Goal: Information Seeking & Learning: Learn about a topic

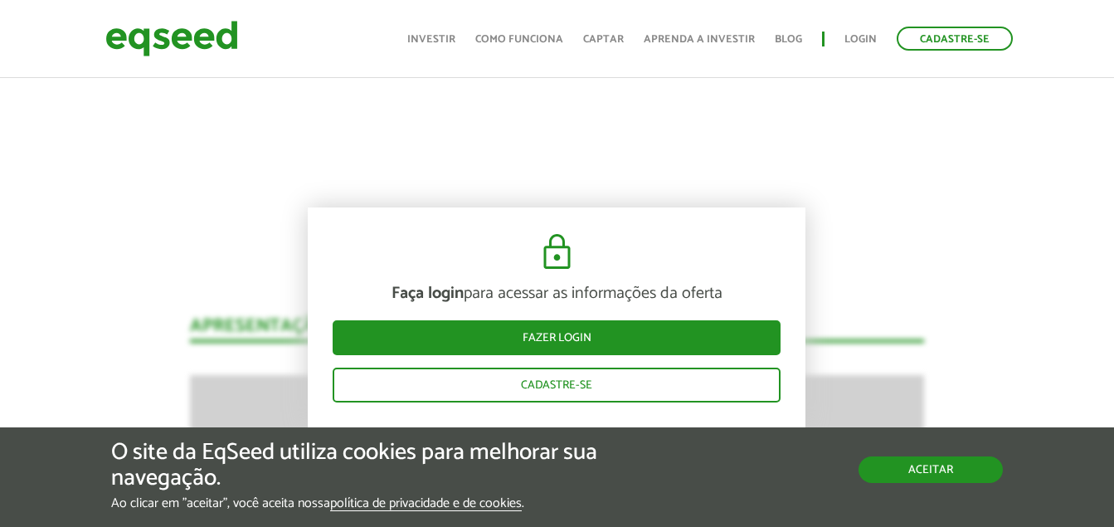
click at [901, 464] on button "Aceitar" at bounding box center [930, 469] width 144 height 27
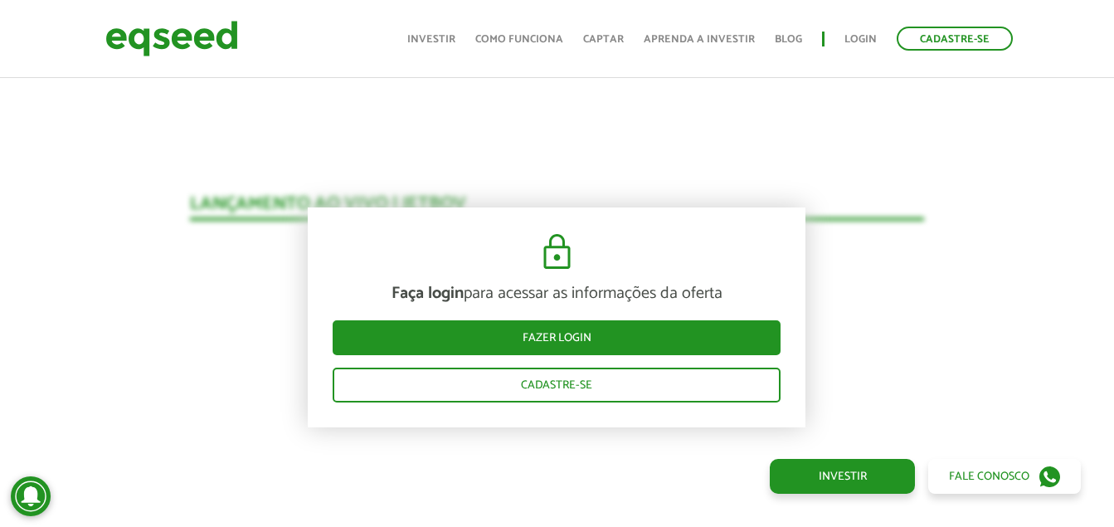
scroll to position [1576, 0]
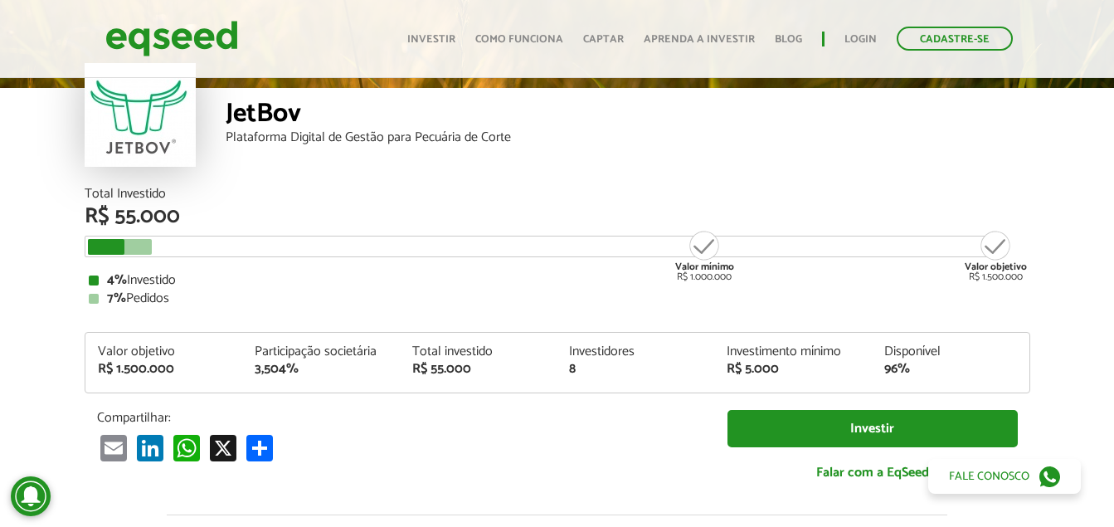
scroll to position [166, 0]
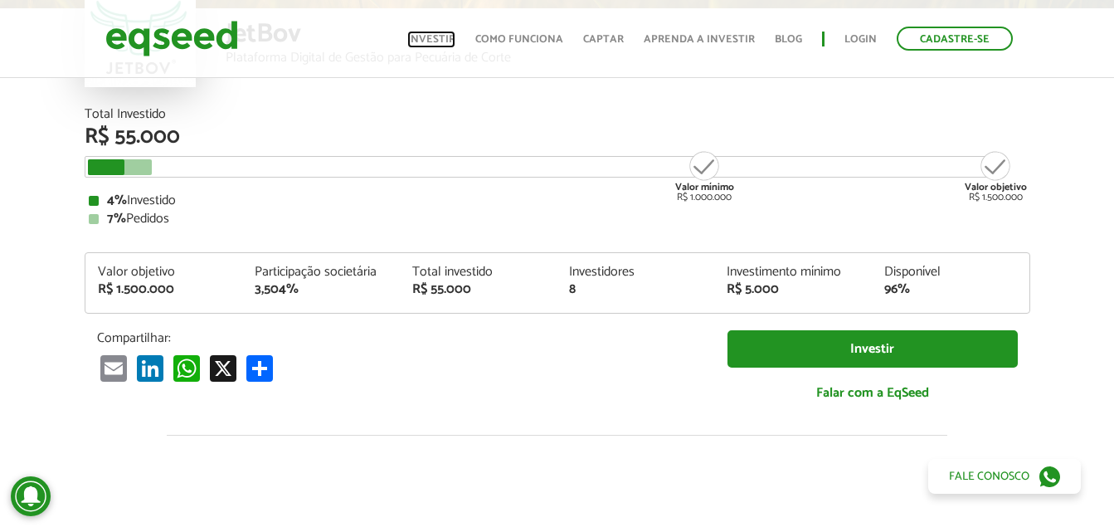
click at [447, 40] on link "Investir" at bounding box center [431, 39] width 48 height 11
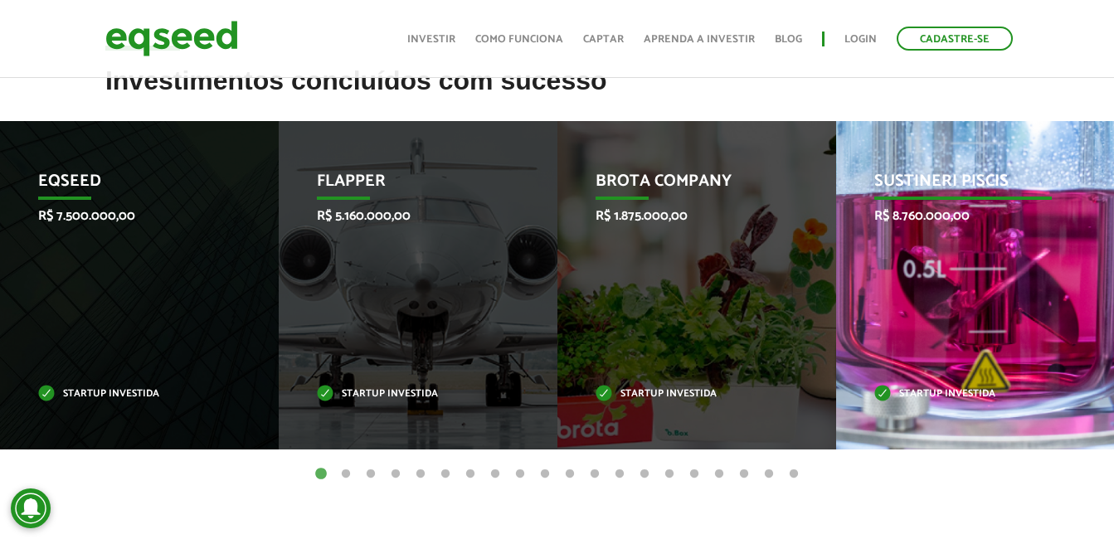
scroll to position [663, 0]
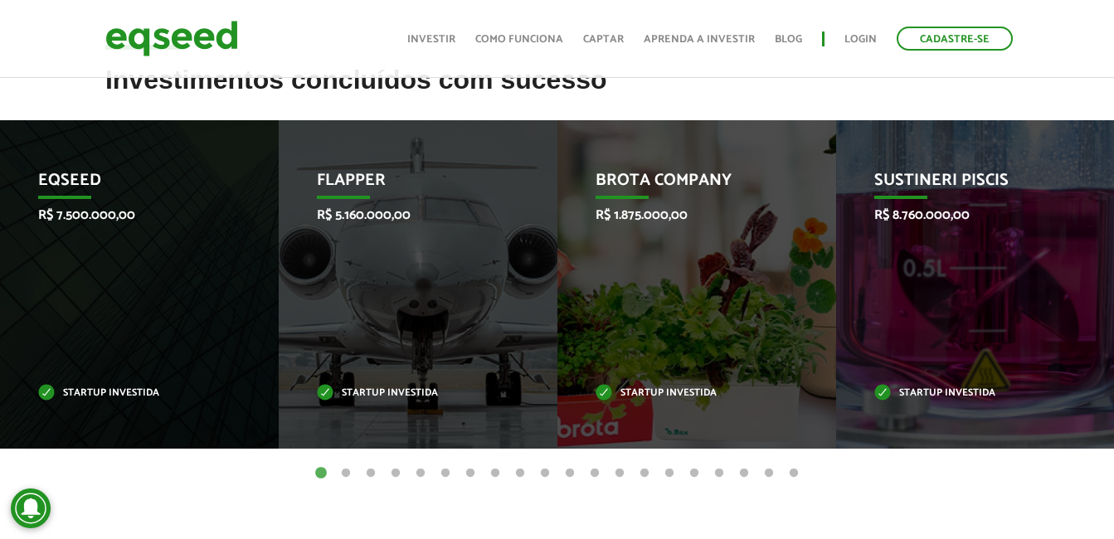
click at [350, 473] on button "2" at bounding box center [346, 473] width 17 height 17
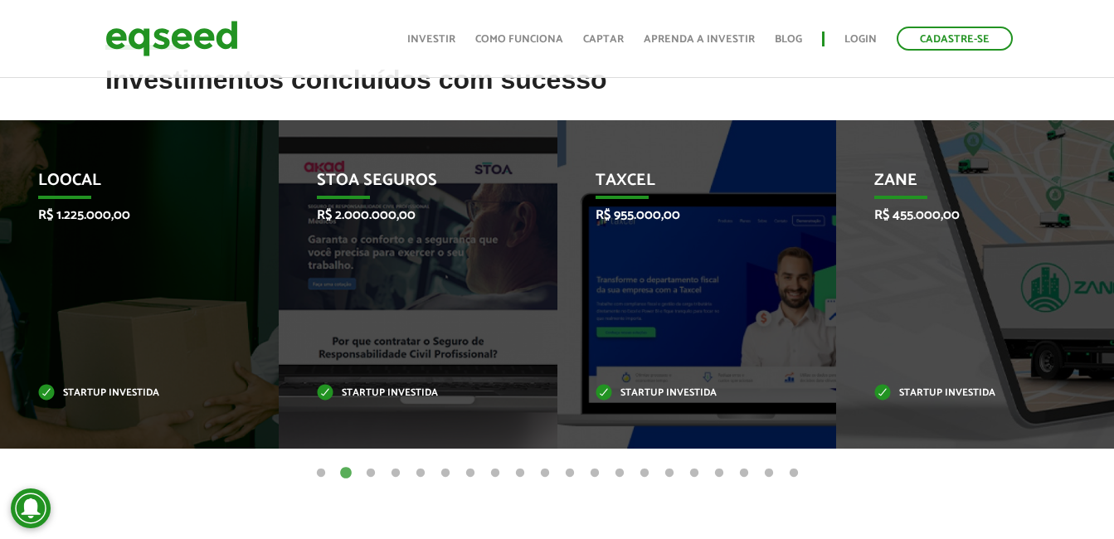
click at [363, 470] on button "3" at bounding box center [370, 473] width 17 height 17
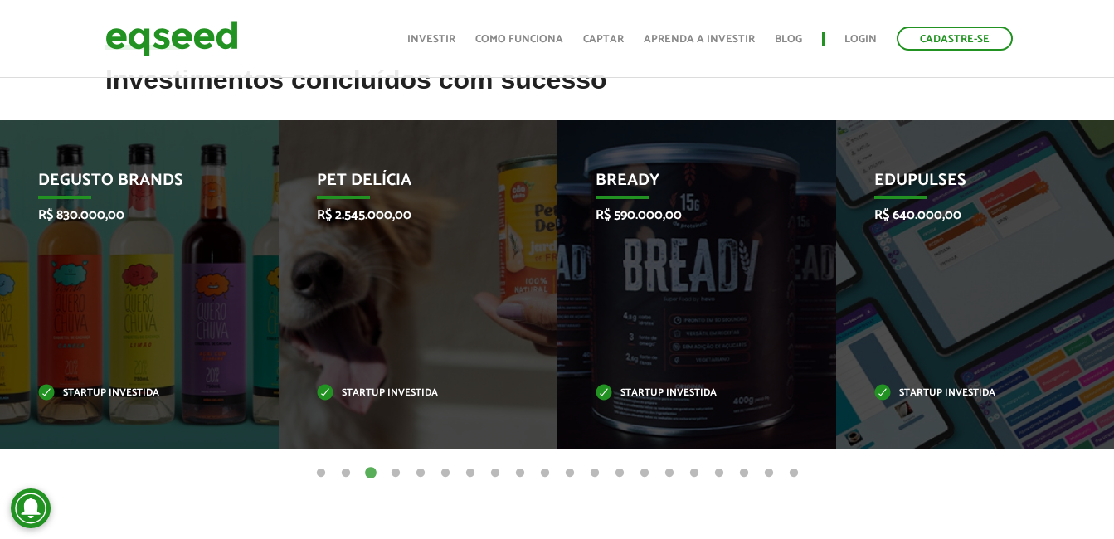
click at [396, 471] on button "4" at bounding box center [395, 473] width 17 height 17
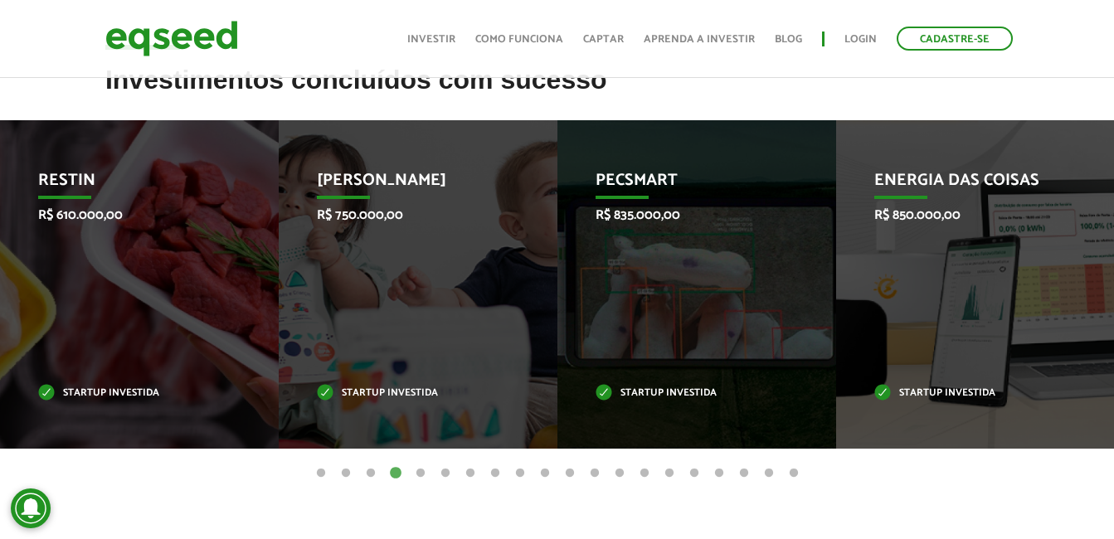
click at [428, 470] on button "5" at bounding box center [420, 473] width 17 height 17
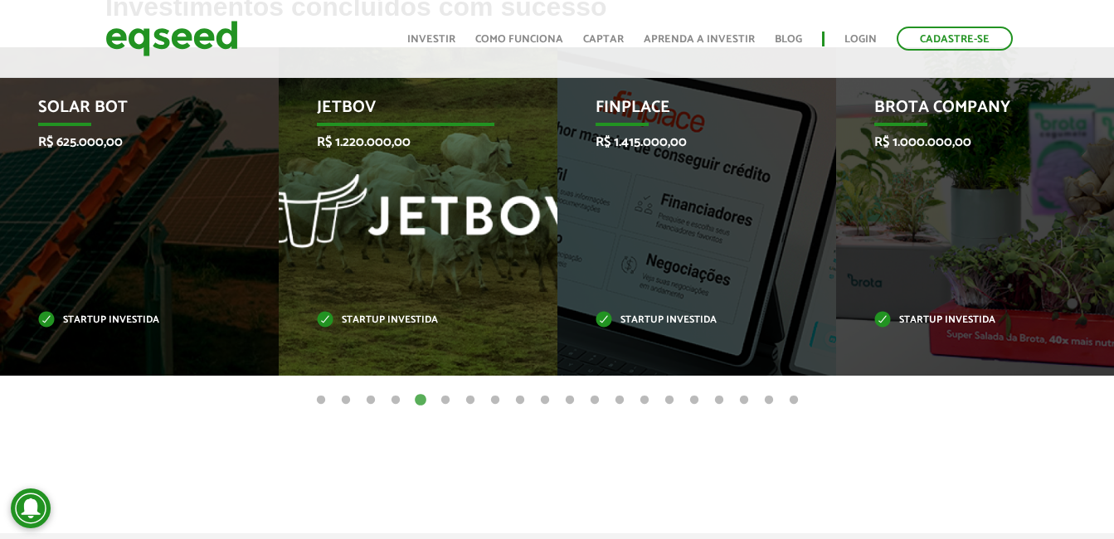
scroll to position [746, 0]
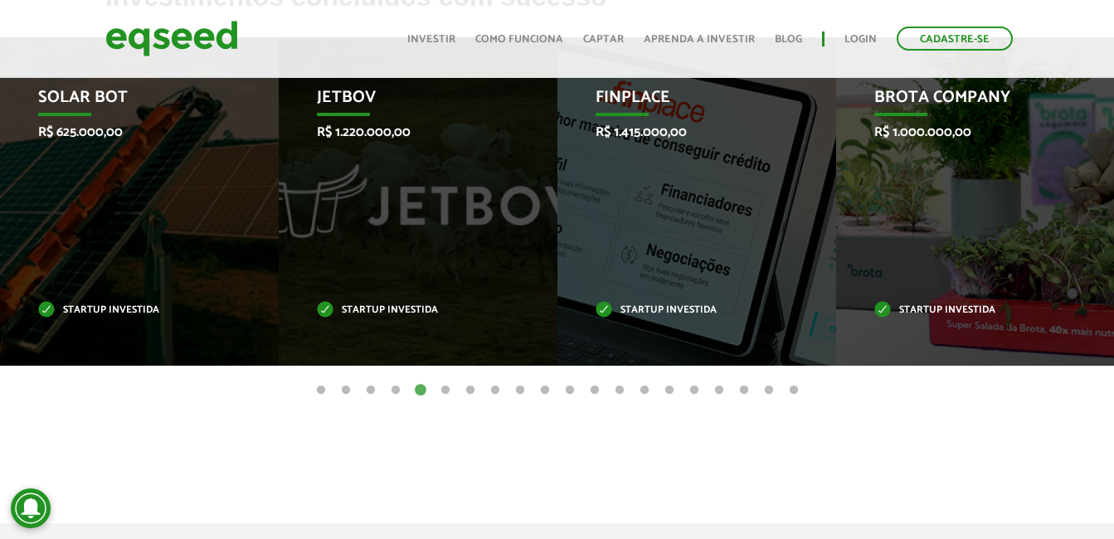
click at [443, 390] on button "6" at bounding box center [445, 390] width 17 height 17
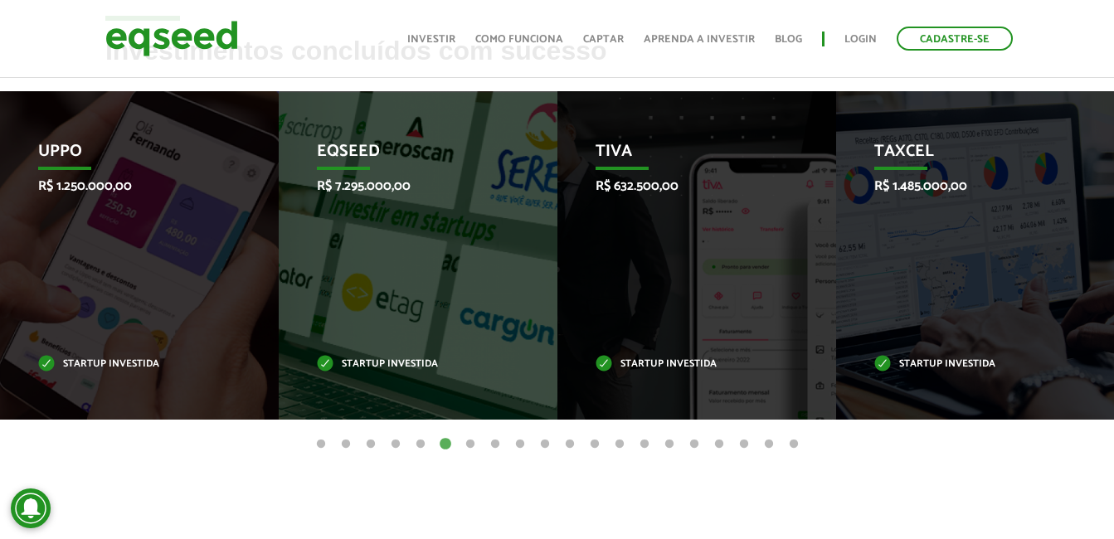
scroll to position [663, 0]
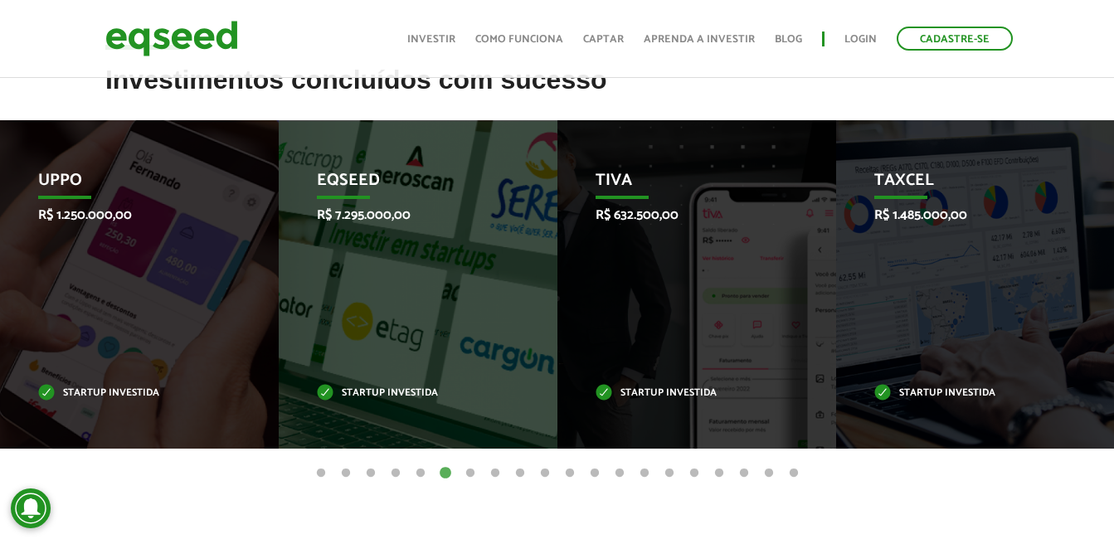
click at [475, 473] on button "7" at bounding box center [470, 473] width 17 height 17
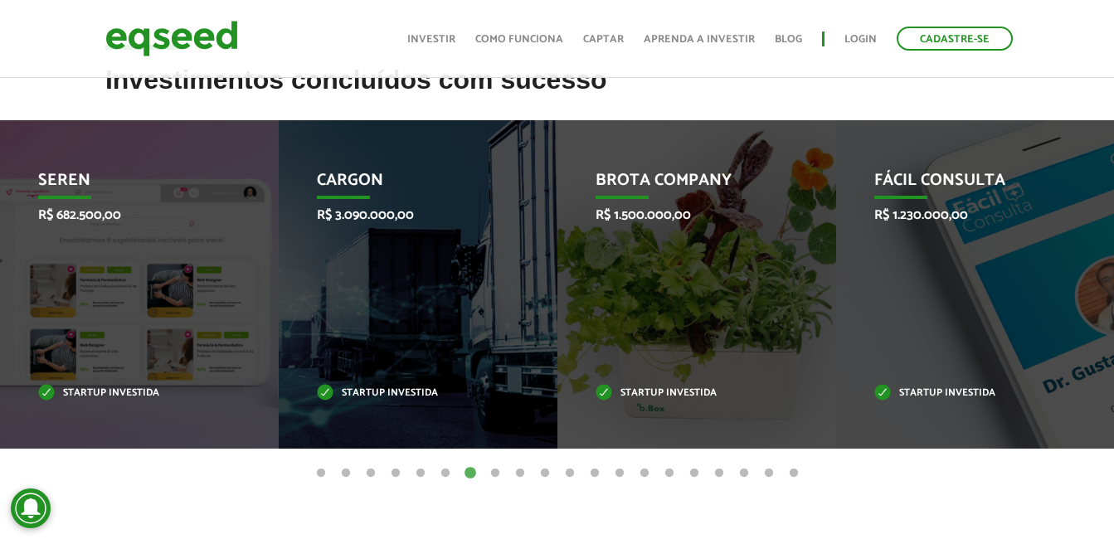
click at [499, 474] on button "8" at bounding box center [495, 473] width 17 height 17
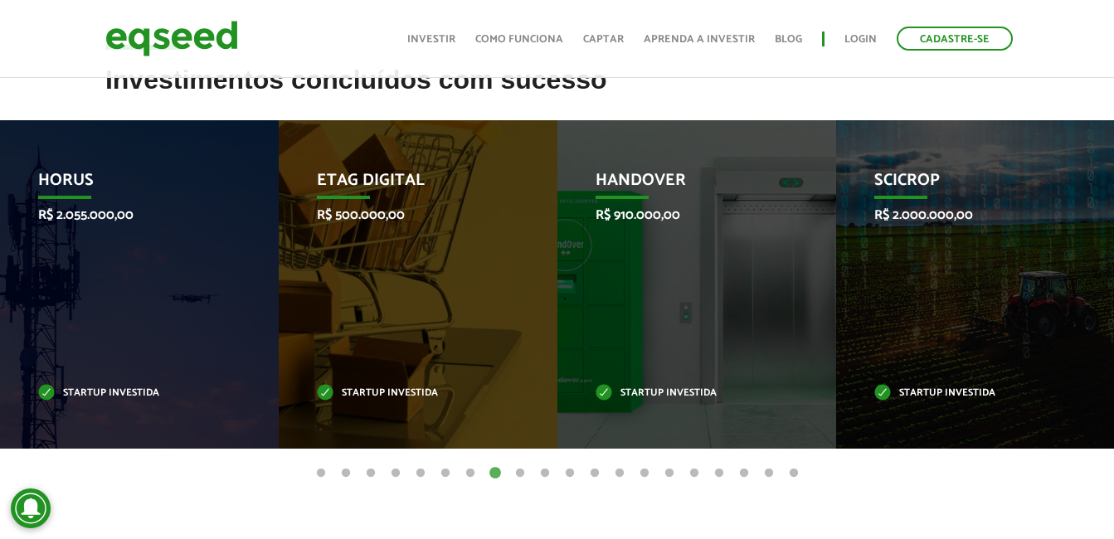
click at [532, 474] on ul "1 2 3 4 5 6 7 8 9 10 11 12 13 14 15 16 17 18 19 20" at bounding box center [557, 473] width 1114 height 18
click at [524, 474] on button "9" at bounding box center [520, 473] width 17 height 17
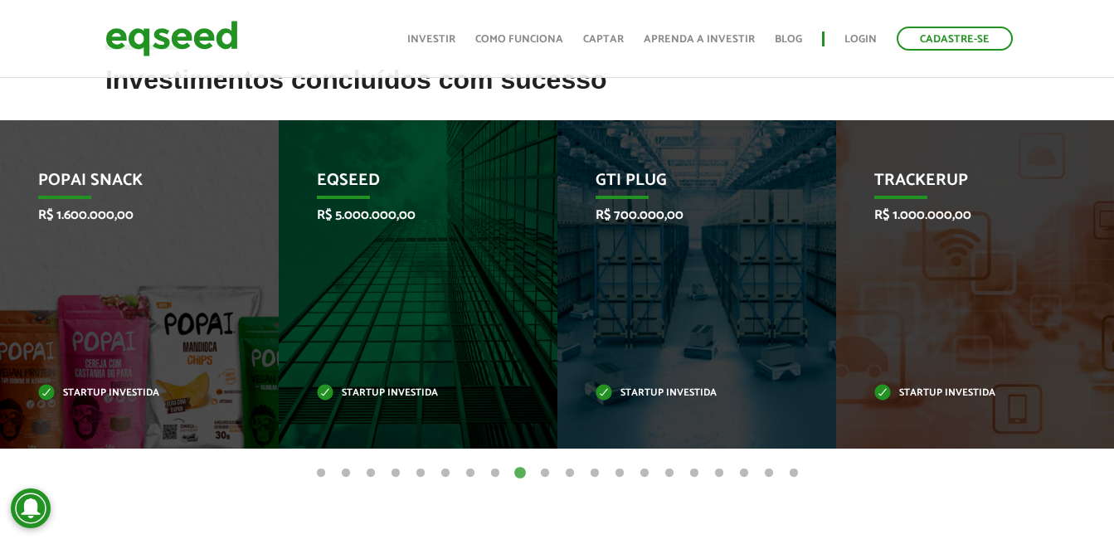
click at [542, 473] on button "10" at bounding box center [545, 473] width 17 height 17
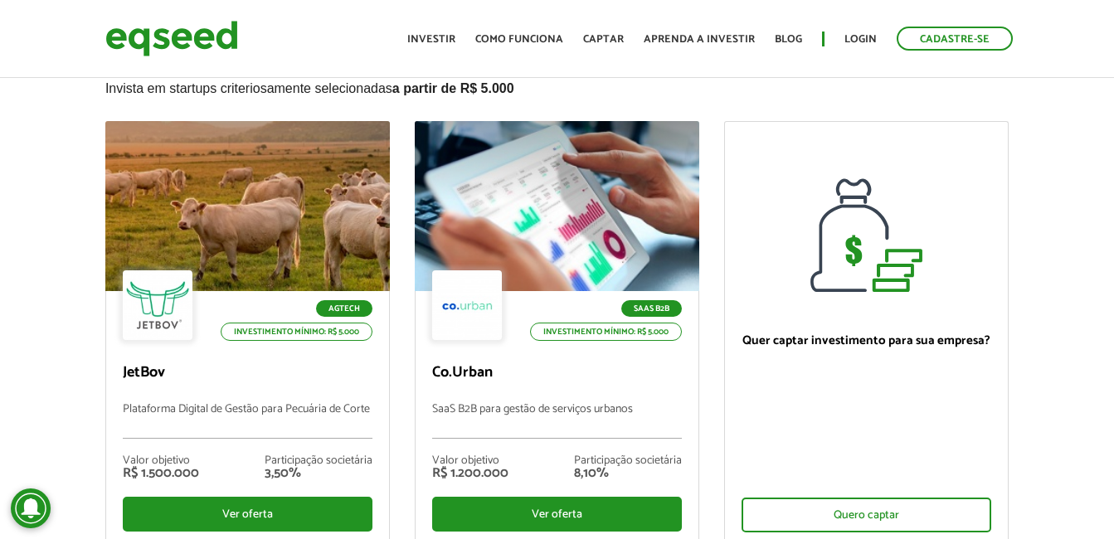
scroll to position [0, 0]
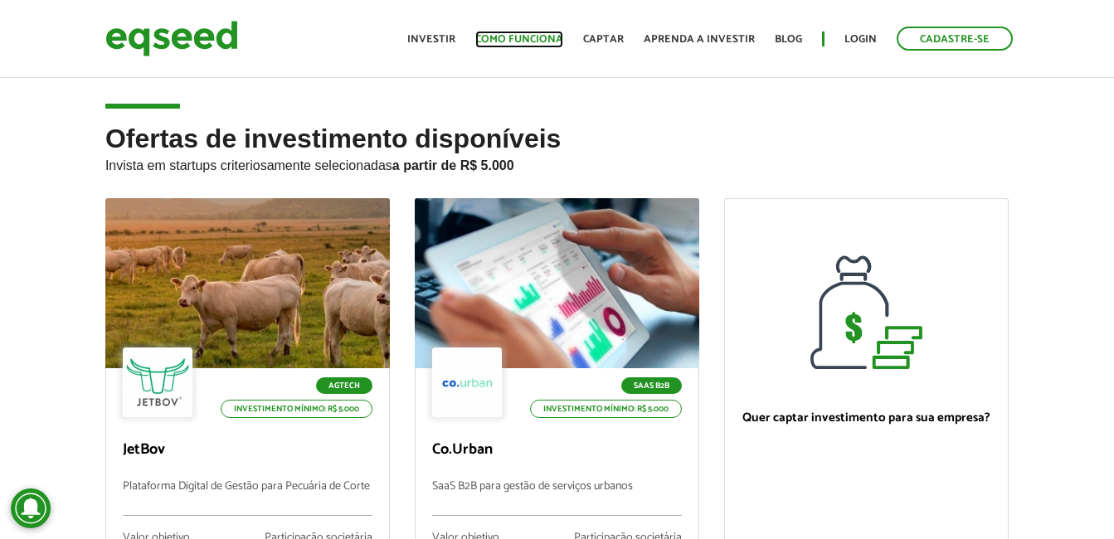
click at [562, 42] on link "Como funciona" at bounding box center [519, 39] width 88 height 11
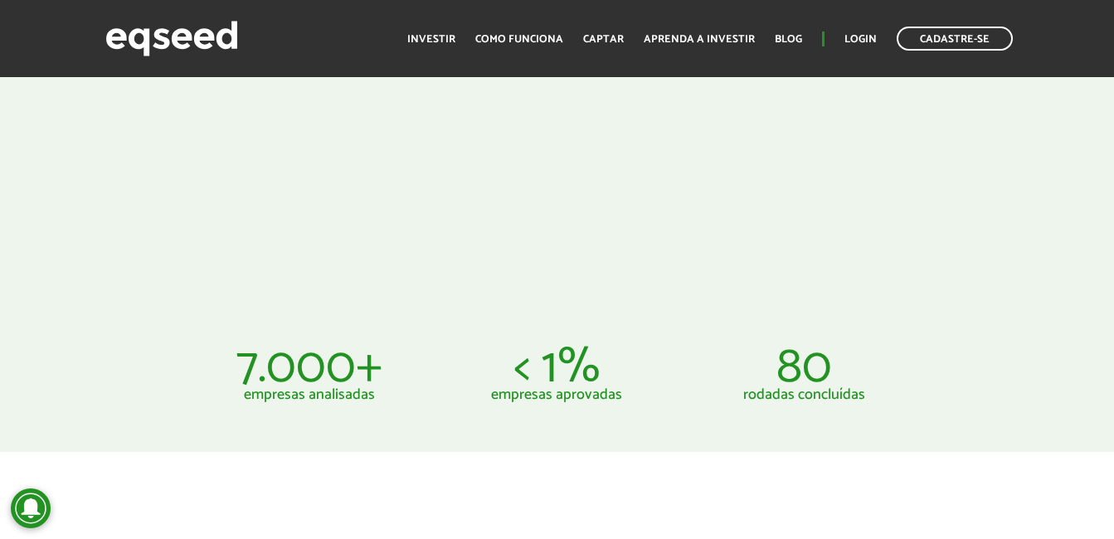
scroll to position [663, 0]
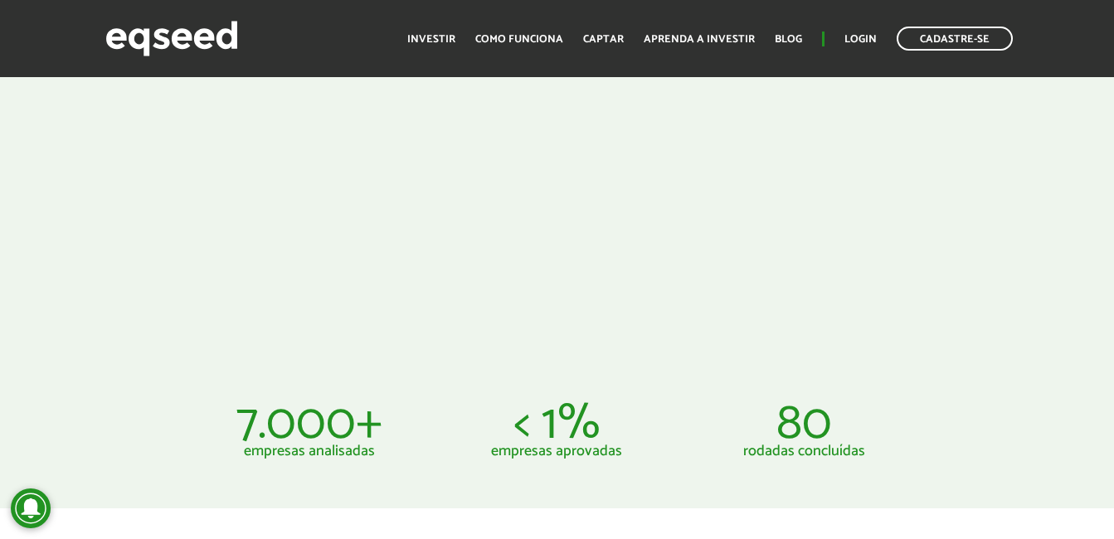
click at [1038, 254] on div at bounding box center [557, 127] width 1114 height 454
click at [684, 377] on article "7.000+ empresas analisadas < 1% empresas aprovadas 80 rodadas concluídas" at bounding box center [557, 431] width 1114 height 154
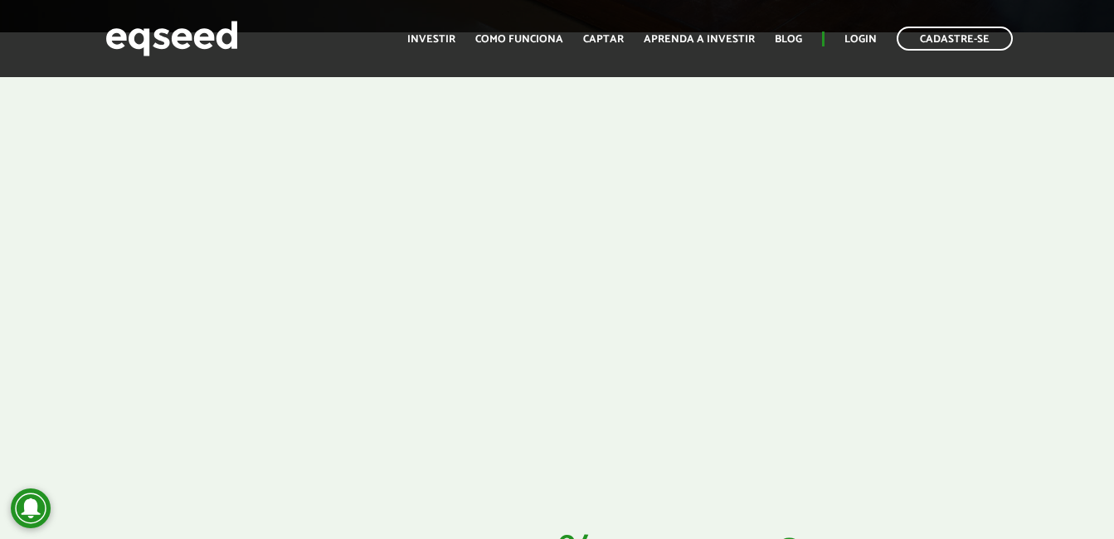
scroll to position [523, 0]
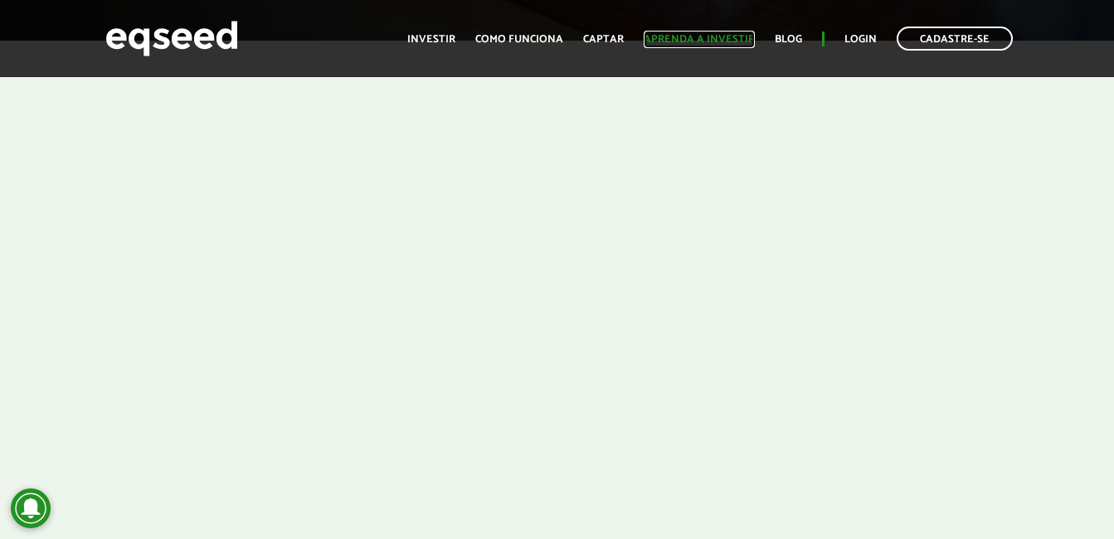
click at [717, 43] on link "Aprenda a investir" at bounding box center [699, 39] width 111 height 11
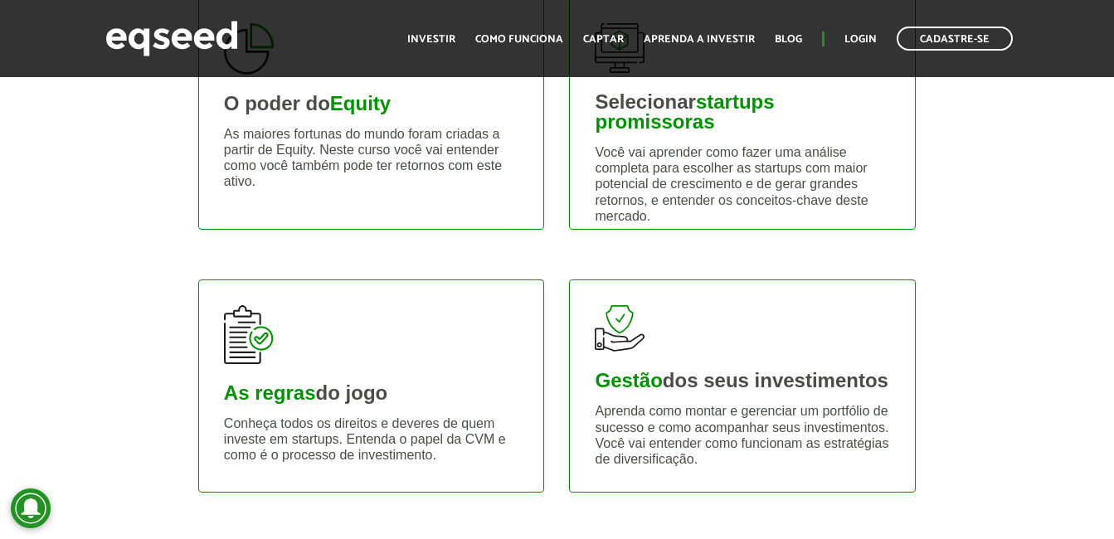
scroll to position [519, 0]
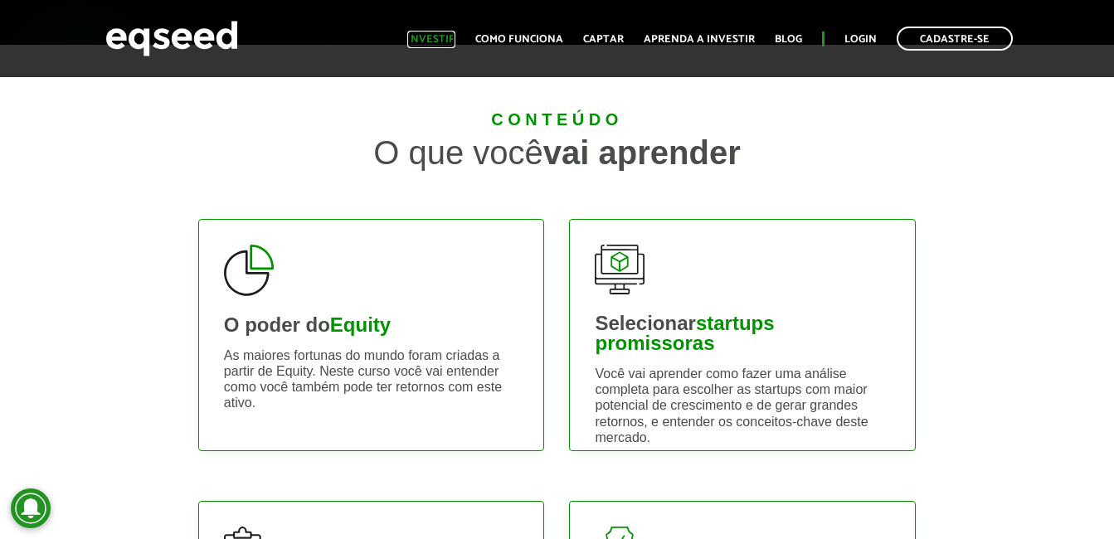
click at [440, 45] on link "Investir" at bounding box center [431, 39] width 48 height 11
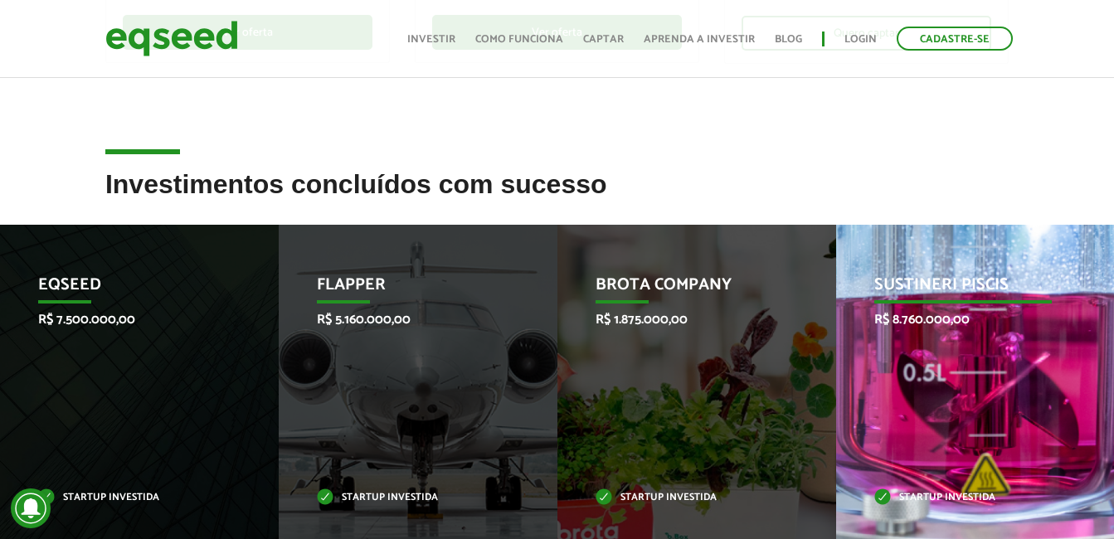
scroll to position [556, 0]
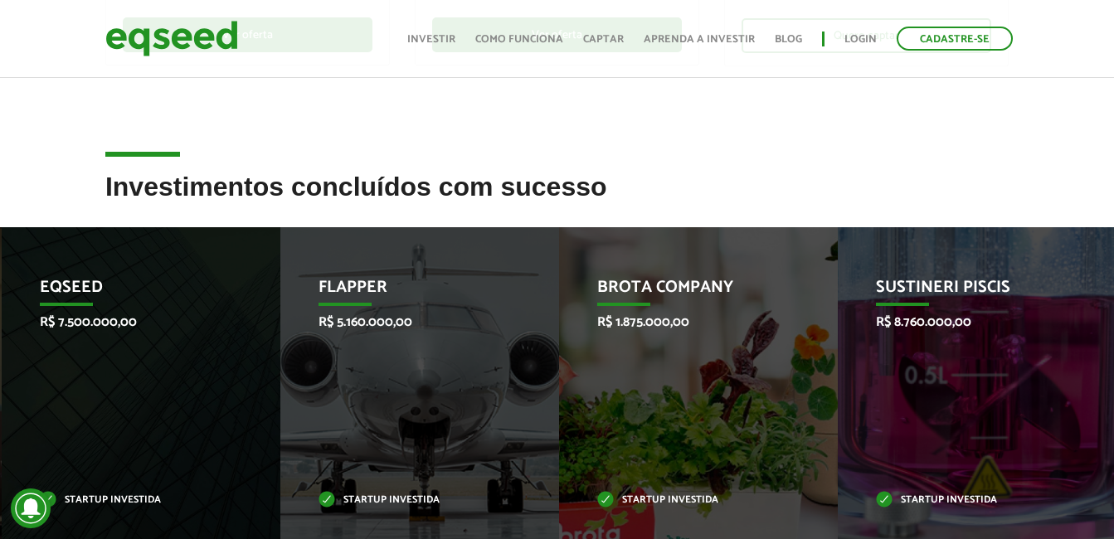
drag, startPoint x: 317, startPoint y: 317, endPoint x: -3, endPoint y: 309, distance: 320.2
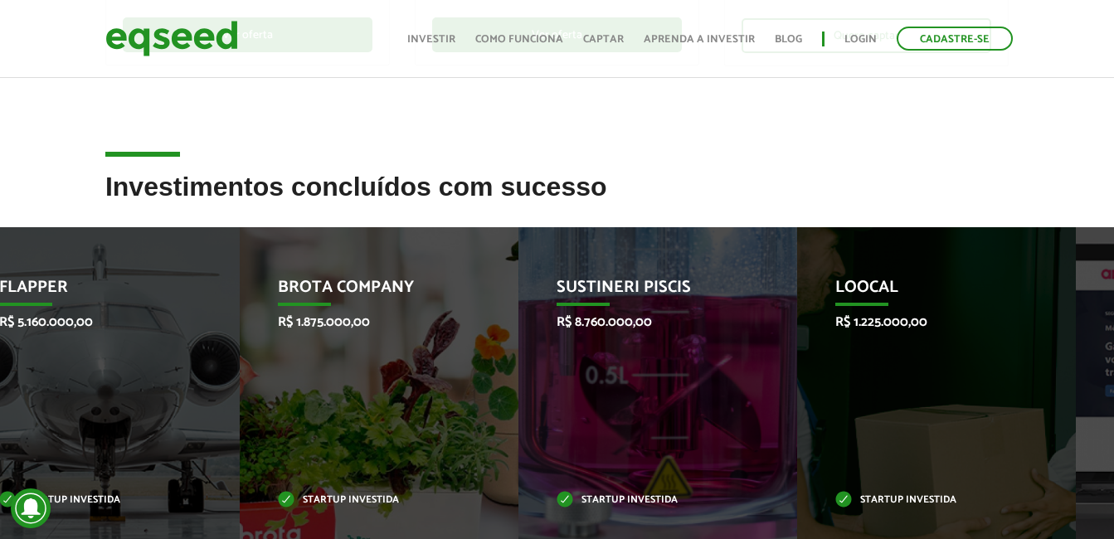
drag, startPoint x: 675, startPoint y: 346, endPoint x: -3, endPoint y: 333, distance: 678.5
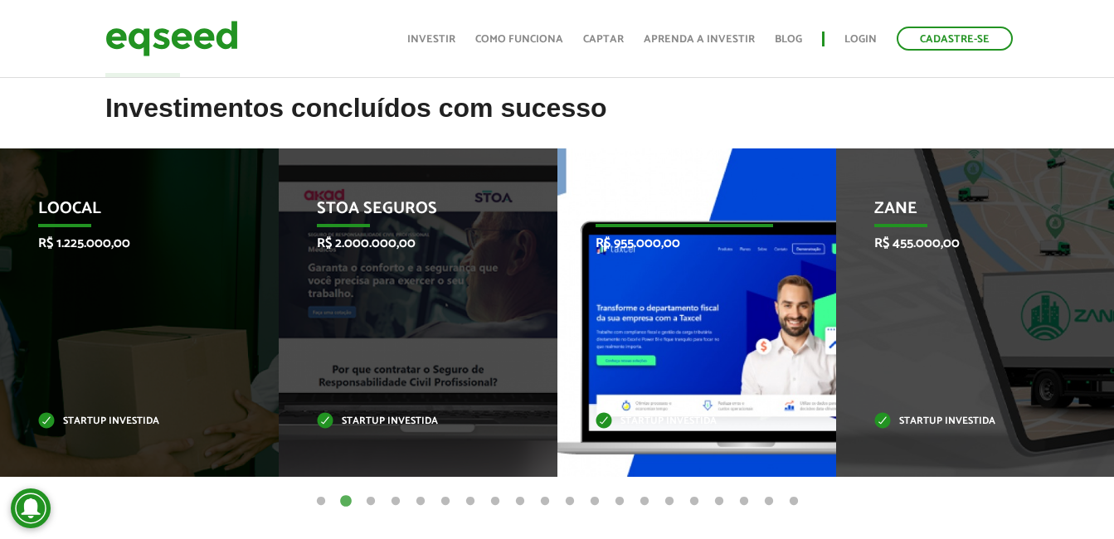
scroll to position [639, 0]
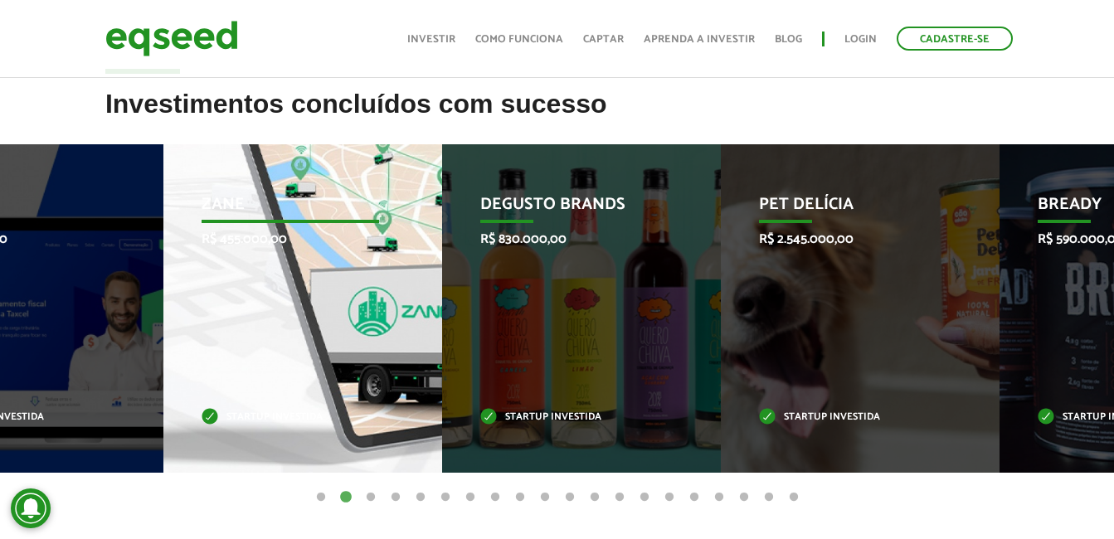
drag, startPoint x: 967, startPoint y: 251, endPoint x: 126, endPoint y: 262, distance: 841.0
click at [163, 262] on div "Zane R$ 455.000,00 Startup investida" at bounding box center [290, 308] width 254 height 328
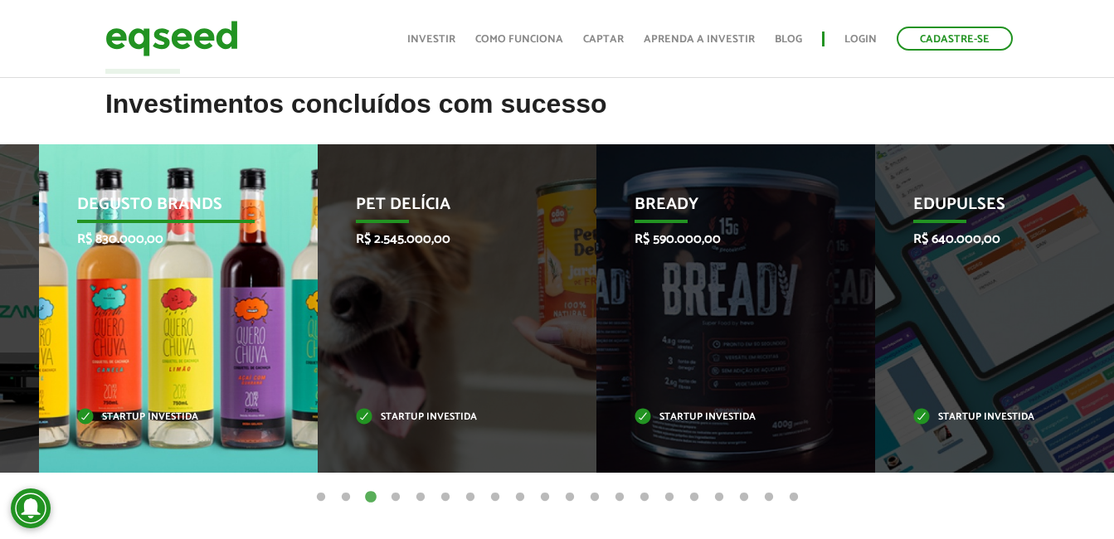
drag, startPoint x: 173, startPoint y: 266, endPoint x: 727, endPoint y: 281, distance: 554.2
click at [293, 281] on div "Degusto Brands R$ 830.000,00 Startup investida" at bounding box center [166, 308] width 254 height 328
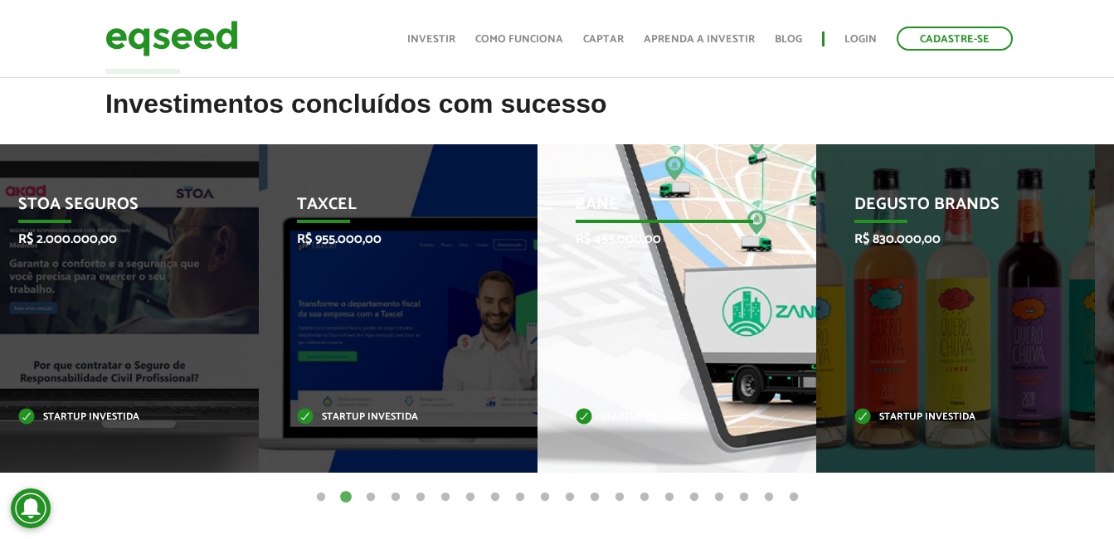
drag, startPoint x: 891, startPoint y: 243, endPoint x: 434, endPoint y: 266, distance: 457.6
click at [537, 266] on div "Zane R$ 455.000,00 Startup investida" at bounding box center [664, 308] width 254 height 328
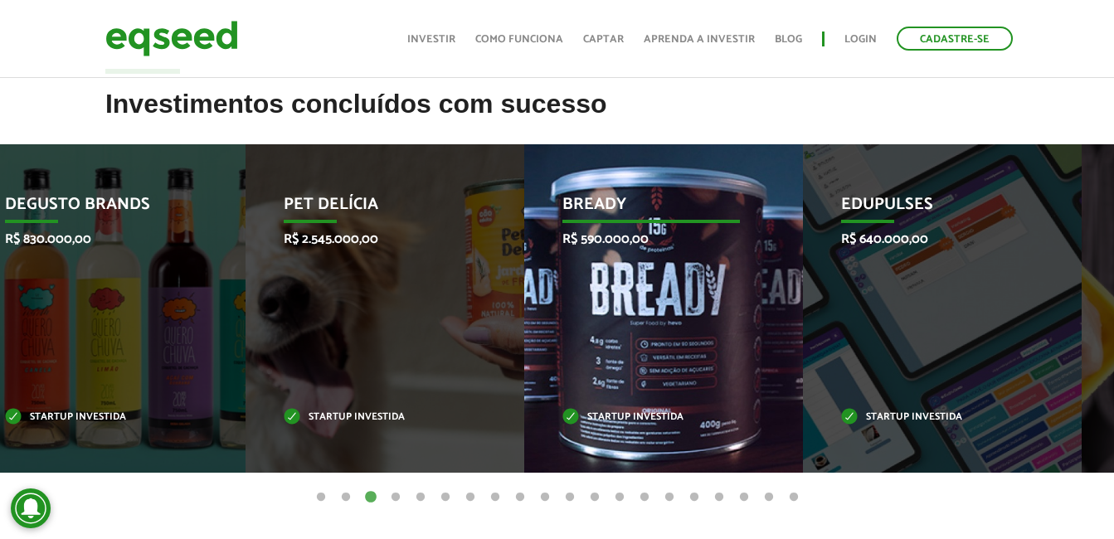
drag, startPoint x: 735, startPoint y: 275, endPoint x: 443, endPoint y: 282, distance: 292.0
click at [527, 281] on div "Bready R$ 590.000,00 Startup investida" at bounding box center [651, 308] width 254 height 328
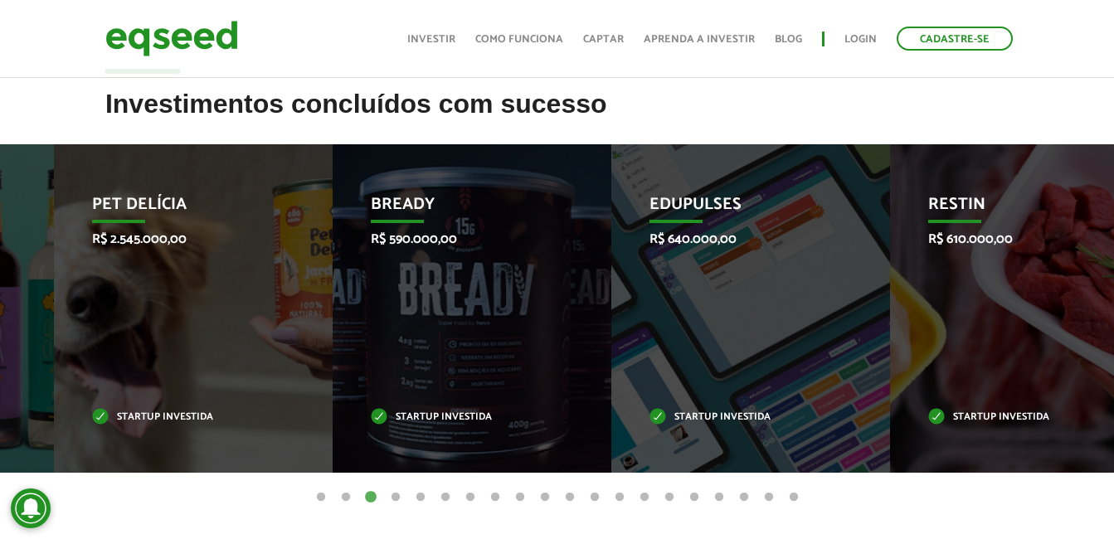
drag, startPoint x: 709, startPoint y: 265, endPoint x: 332, endPoint y: 268, distance: 377.4
click at [396, 266] on div "Bready R$ 590.000,00 Startup investida" at bounding box center [460, 308] width 254 height 328
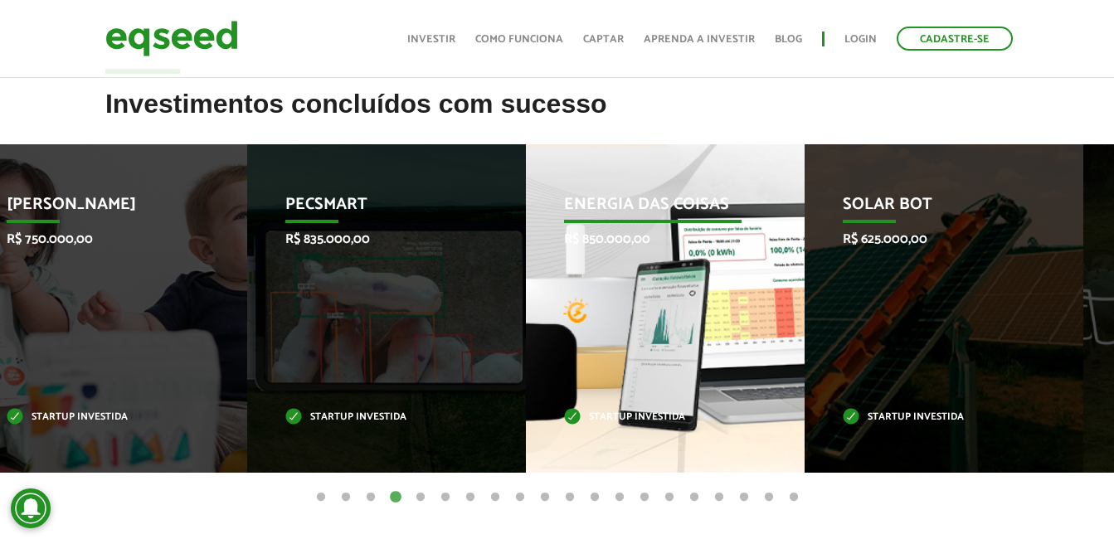
drag, startPoint x: 885, startPoint y: 225, endPoint x: 451, endPoint y: 220, distance: 433.8
click at [526, 224] on div "Energia das Coisas R$ 850.000,00 Startup investida" at bounding box center [653, 308] width 254 height 328
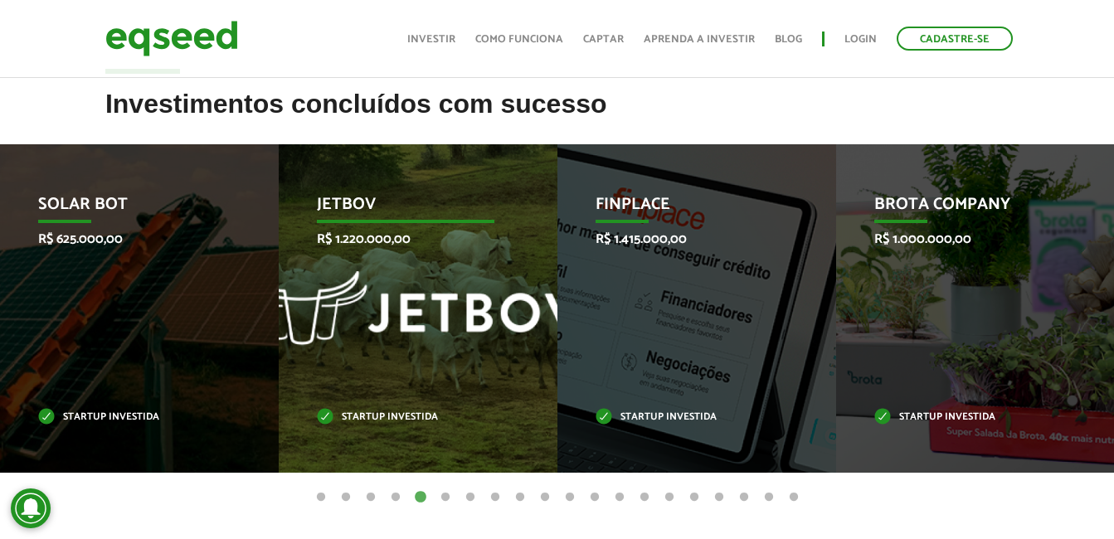
click at [484, 210] on p "JetBov" at bounding box center [405, 209] width 177 height 28
drag, startPoint x: 452, startPoint y: 352, endPoint x: 443, endPoint y: 383, distance: 32.0
click at [452, 354] on div "JetBov R$ 1.220.000,00 Startup investida" at bounding box center [406, 308] width 254 height 328
click at [426, 407] on div "JetBov R$ 1.220.000,00 Startup investida" at bounding box center [406, 308] width 254 height 328
click at [406, 413] on p "Startup investida" at bounding box center [405, 417] width 177 height 9
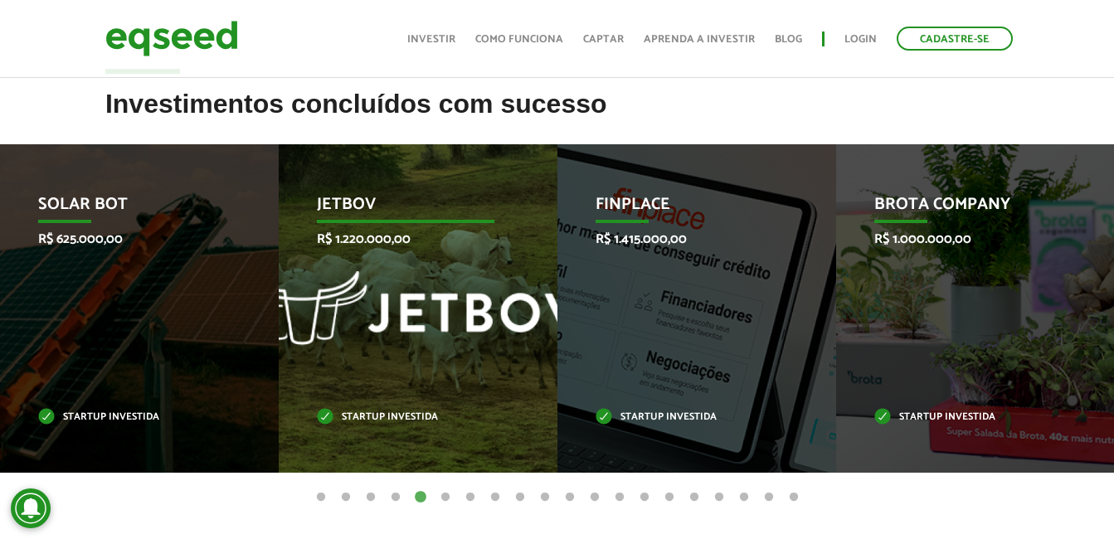
click at [405, 413] on p "Startup investida" at bounding box center [405, 417] width 177 height 9
click at [389, 355] on div "JetBov R$ 1.220.000,00 Startup investida" at bounding box center [406, 308] width 254 height 328
click at [391, 343] on div "JetBov R$ 1.220.000,00 Startup investida" at bounding box center [406, 308] width 254 height 328
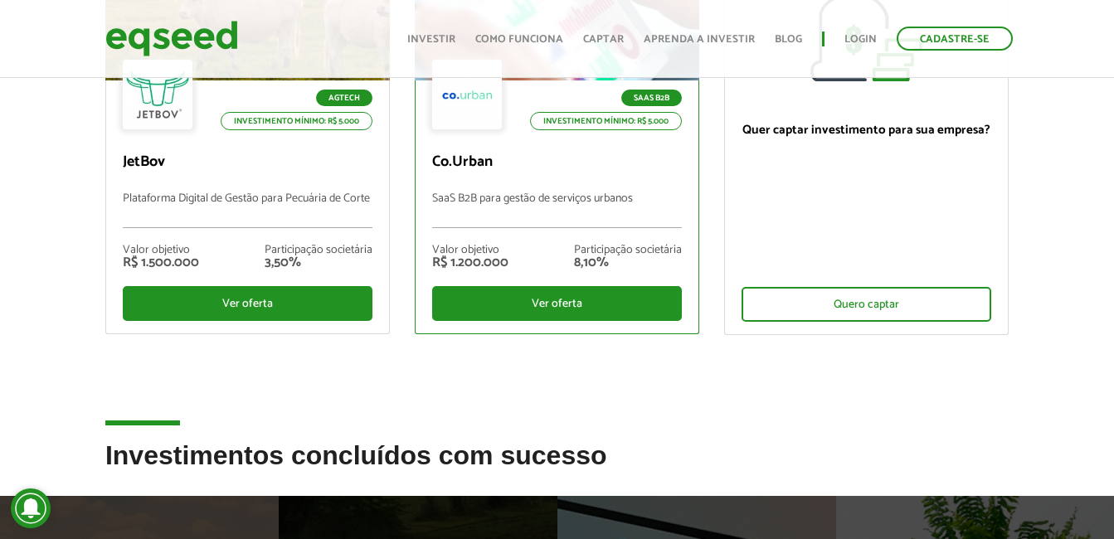
scroll to position [663, 0]
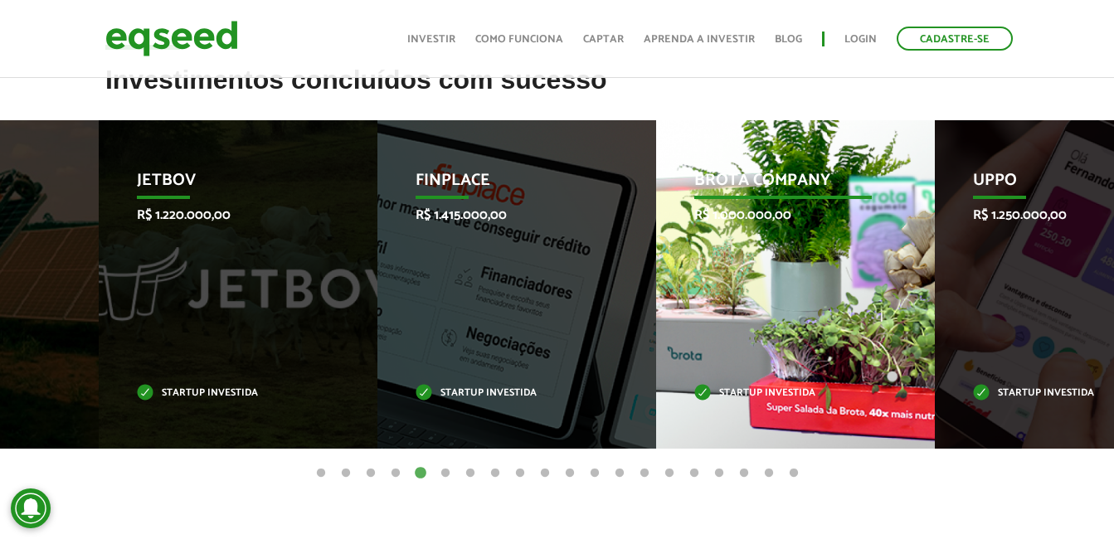
drag, startPoint x: 692, startPoint y: 202, endPoint x: 514, endPoint y: 192, distance: 177.7
click at [656, 192] on div "Brota Company R$ 1.000.000,00 Startup investida" at bounding box center [783, 284] width 254 height 328
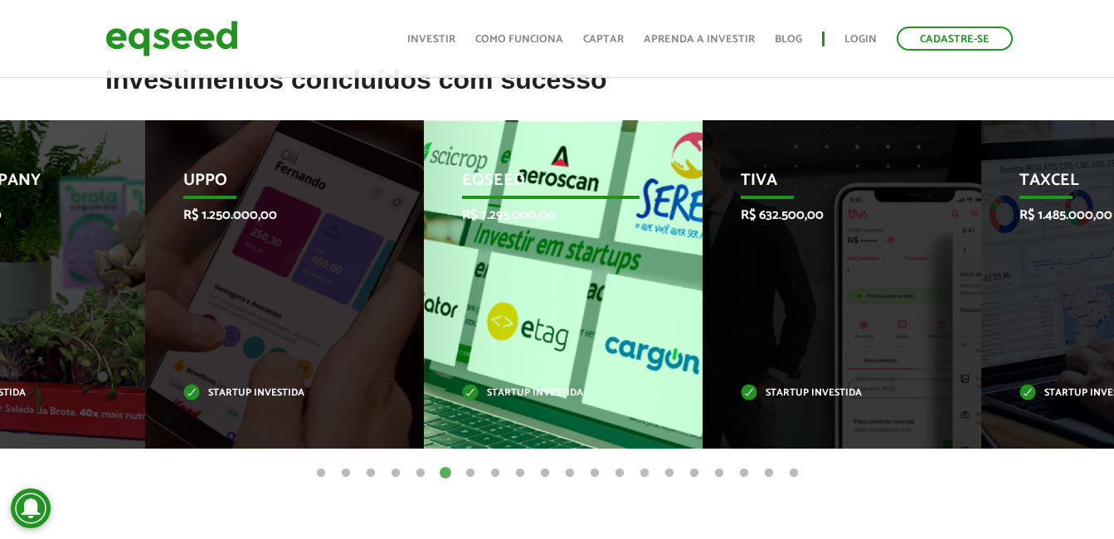
drag, startPoint x: 514, startPoint y: 192, endPoint x: 451, endPoint y: 189, distance: 63.1
click at [590, 192] on div "EqSeed R$ 7.295.000,00 Startup investida" at bounding box center [551, 284] width 254 height 328
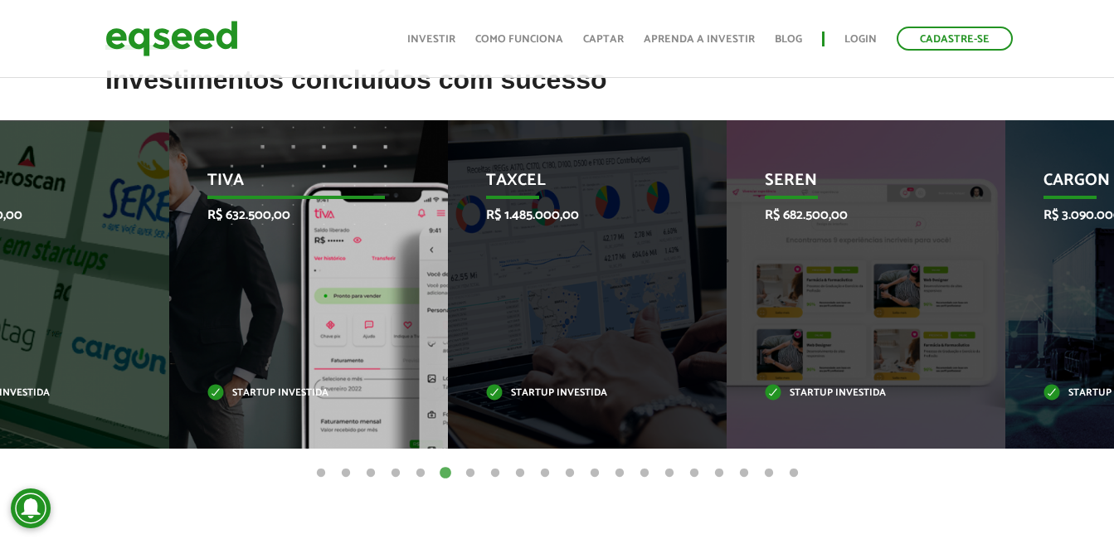
drag, startPoint x: 825, startPoint y: 182, endPoint x: 265, endPoint y: 182, distance: 560.6
click at [448, 184] on div "Taxcel R$ 1.485.000,00 Startup investida" at bounding box center [575, 284] width 254 height 328
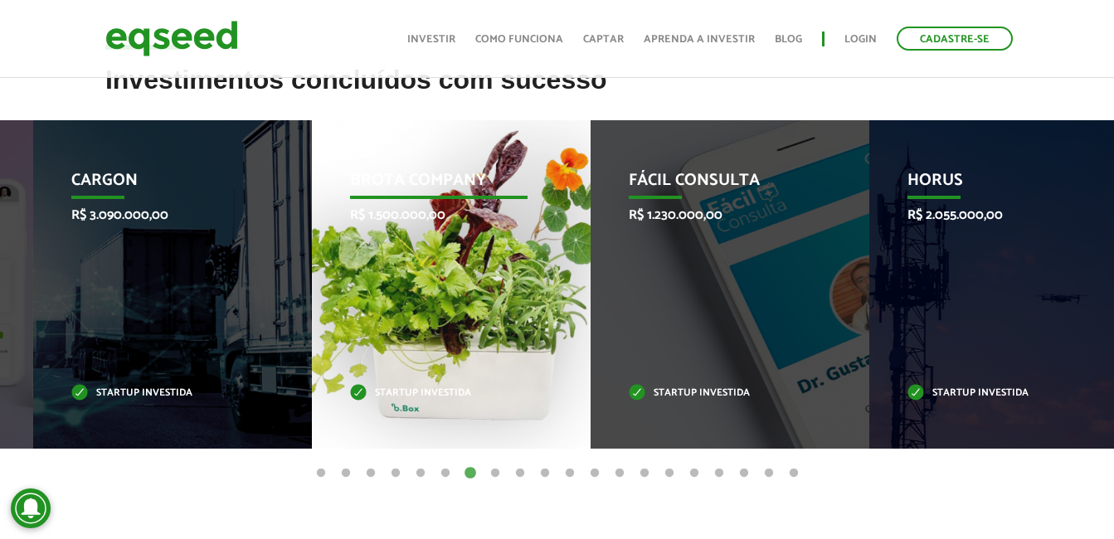
drag, startPoint x: 717, startPoint y: 191, endPoint x: 221, endPoint y: 182, distance: 495.2
click at [350, 182] on p "Brota Company" at bounding box center [438, 185] width 177 height 28
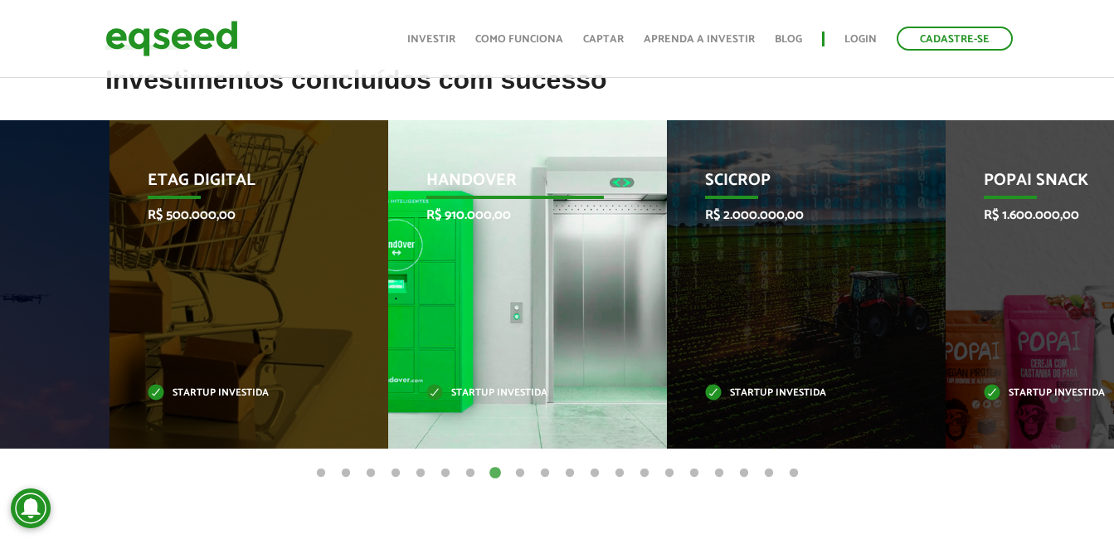
drag, startPoint x: 780, startPoint y: 224, endPoint x: 145, endPoint y: 172, distance: 637.4
click at [667, 185] on div "SciCrop R$ 2.000.000,00 Startup investida" at bounding box center [794, 284] width 254 height 328
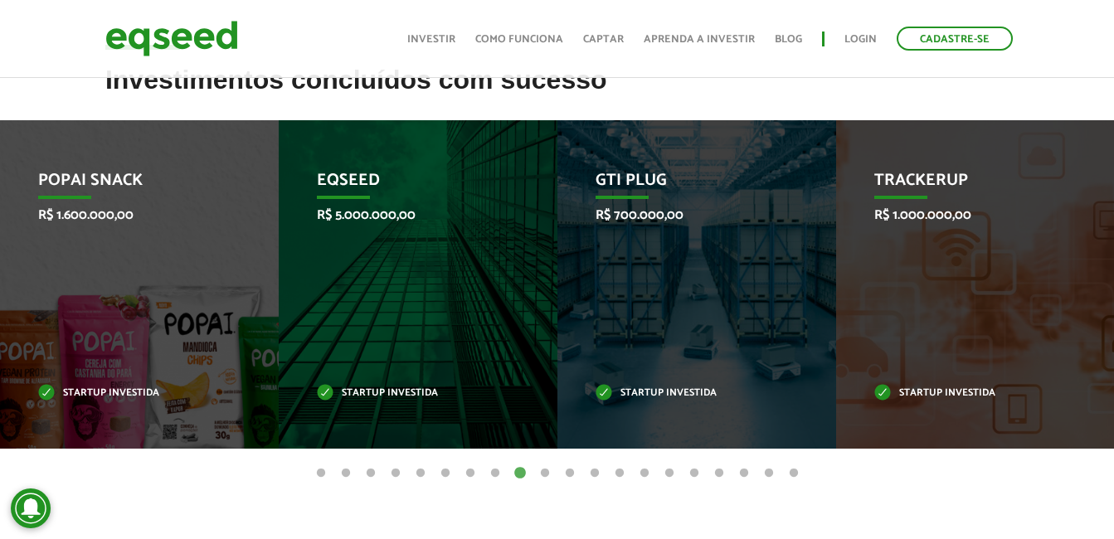
drag, startPoint x: 490, startPoint y: 211, endPoint x: 1120, endPoint y: 245, distance: 631.2
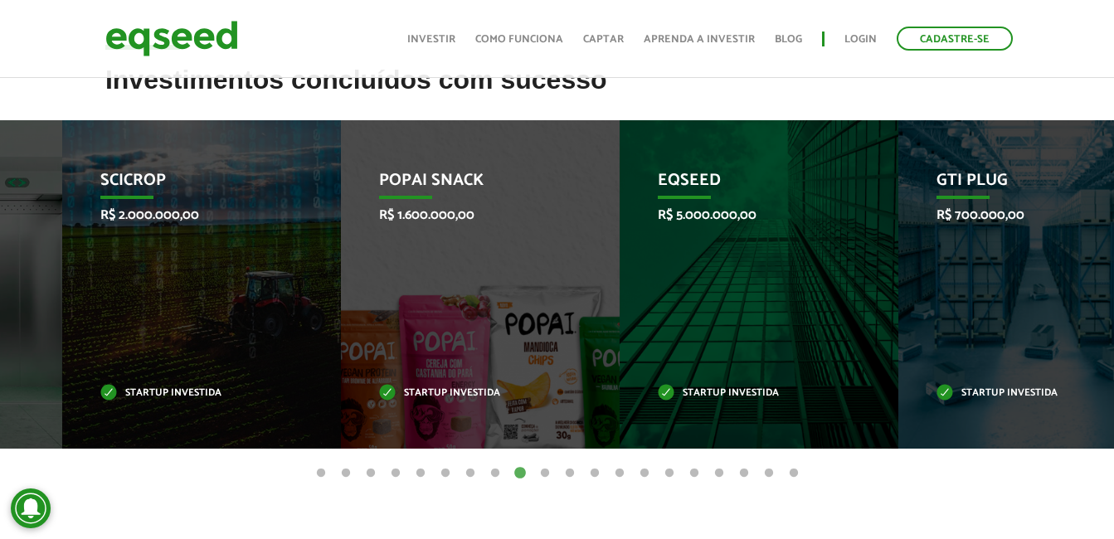
drag, startPoint x: 417, startPoint y: 207, endPoint x: 1123, endPoint y: 233, distance: 706.3
click at [873, 231] on div "EqSeed R$ 5.000.000,00 Startup investida" at bounding box center [747, 284] width 254 height 328
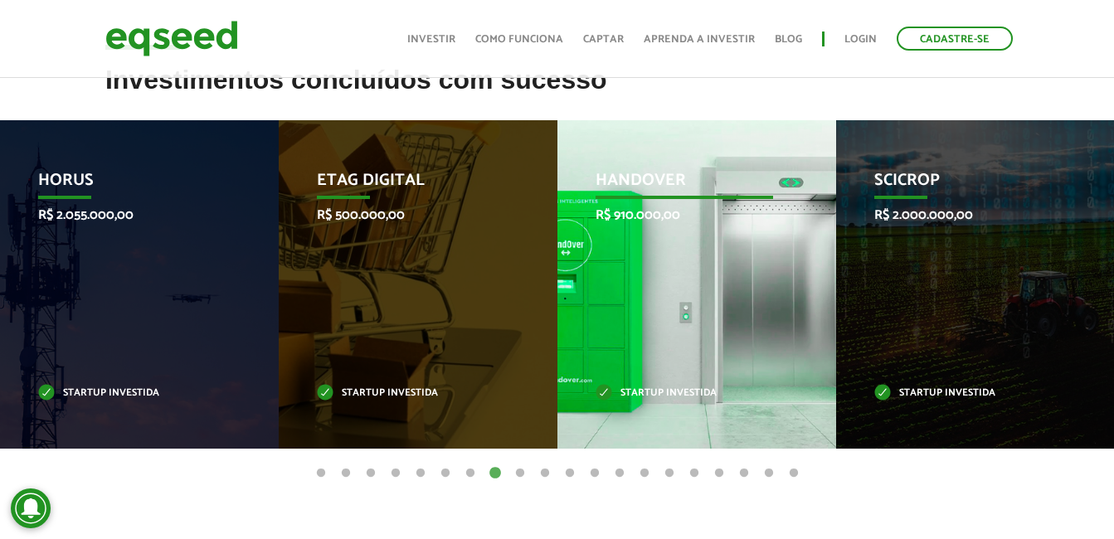
click at [620, 245] on div "HandOver R$ 910.000,00 Startup investida" at bounding box center [684, 284] width 254 height 328
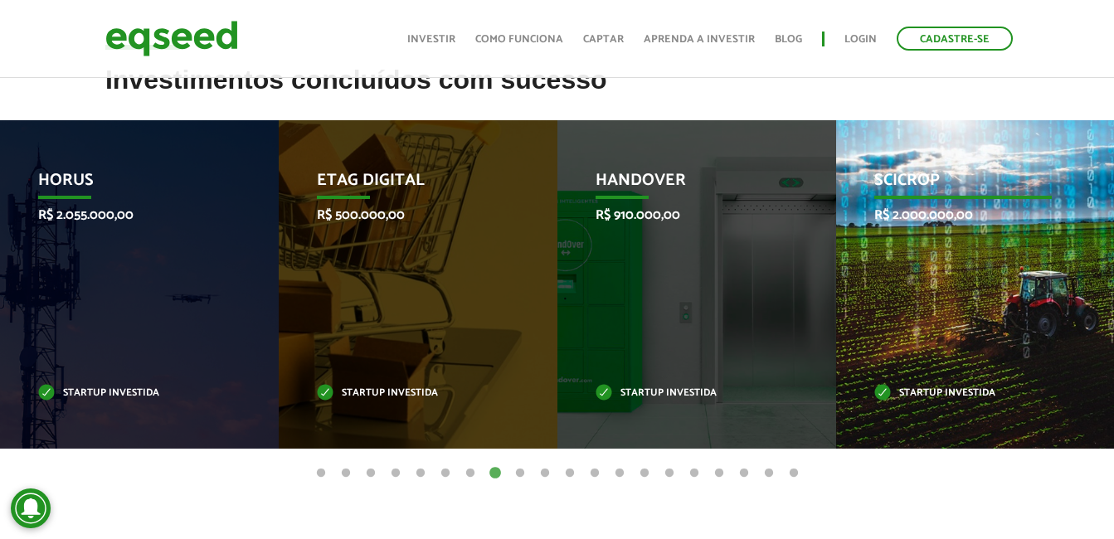
drag, startPoint x: 928, startPoint y: 243, endPoint x: 337, endPoint y: 236, distance: 591.4
click at [836, 240] on div "SciCrop R$ 2.000.000,00 Startup investida" at bounding box center [963, 284] width 254 height 328
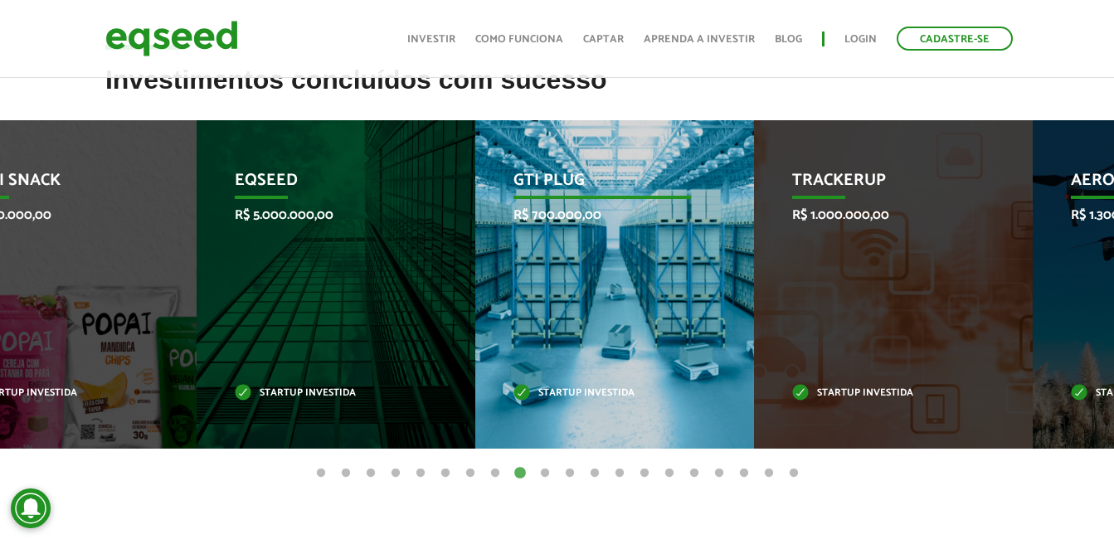
drag, startPoint x: 581, startPoint y: 335, endPoint x: 281, endPoint y: 328, distance: 300.3
click at [475, 330] on div "GTI PLUG R$ 700.000,00 Startup investida" at bounding box center [602, 284] width 254 height 328
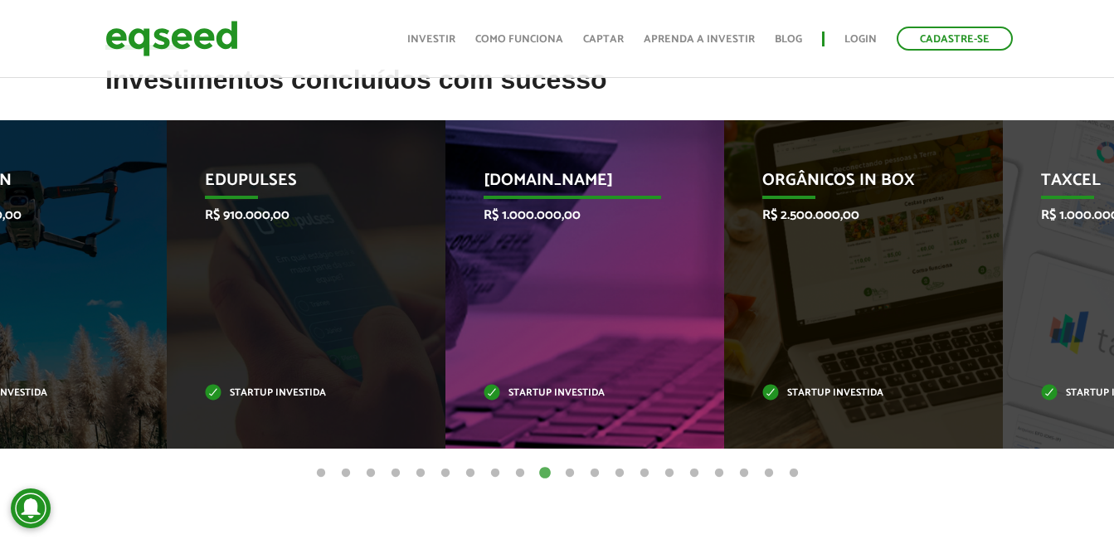
drag, startPoint x: 765, startPoint y: 245, endPoint x: 471, endPoint y: 247, distance: 293.6
click at [550, 247] on div "Marlim.co R$ 1.000.000,00 Startup investida" at bounding box center [572, 284] width 254 height 328
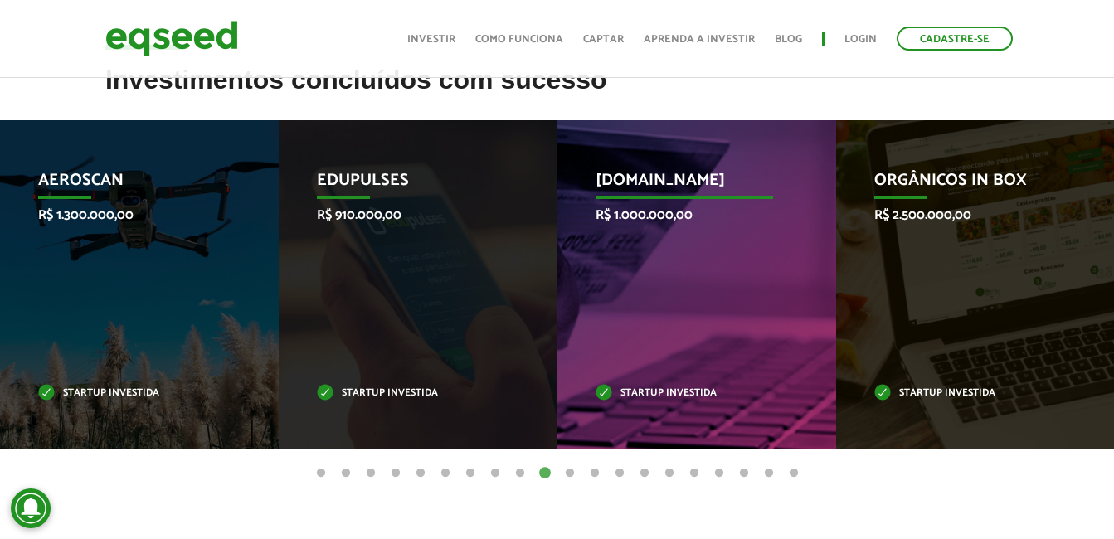
drag, startPoint x: 626, startPoint y: 246, endPoint x: 431, endPoint y: 245, distance: 194.9
click at [557, 245] on div "Marlim.co R$ 1.000.000,00 Startup investida" at bounding box center [684, 284] width 254 height 328
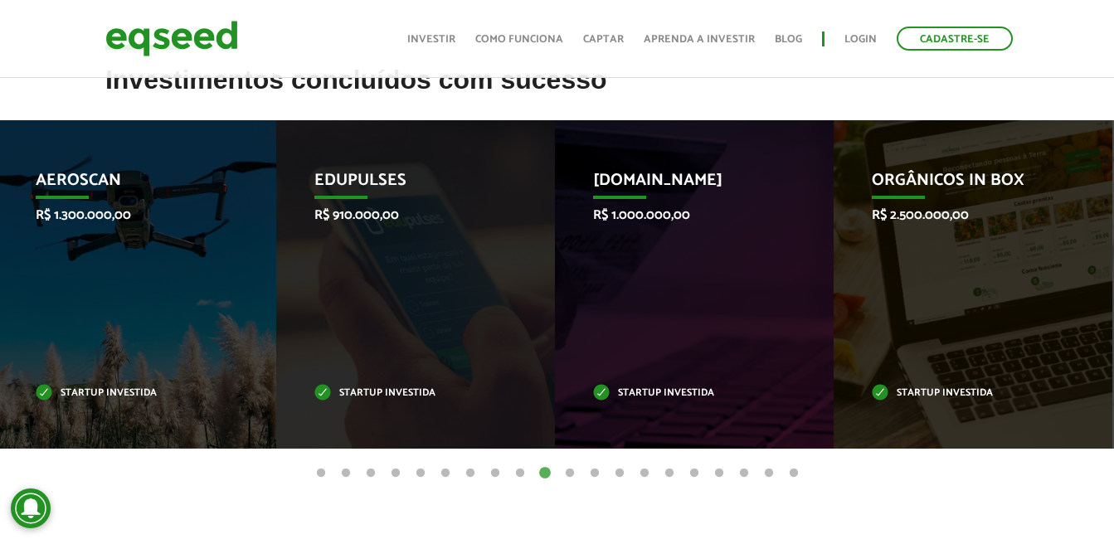
drag, startPoint x: 853, startPoint y: 257, endPoint x: 410, endPoint y: 255, distance: 443.7
click at [833, 257] on div "Orgânicos in Box R$ 2.500.000,00 Startup investida" at bounding box center [960, 284] width 254 height 328
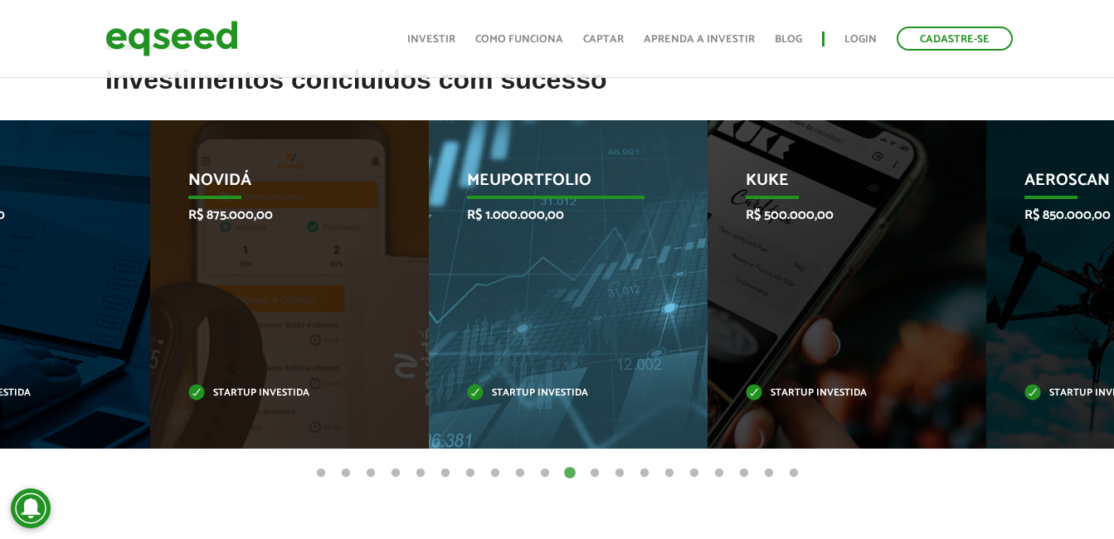
drag, startPoint x: 910, startPoint y: 268, endPoint x: 440, endPoint y: 250, distance: 470.6
click at [453, 250] on div "MeuPortfolio R$ 1.000.000,00 Startup investida" at bounding box center [556, 284] width 254 height 328
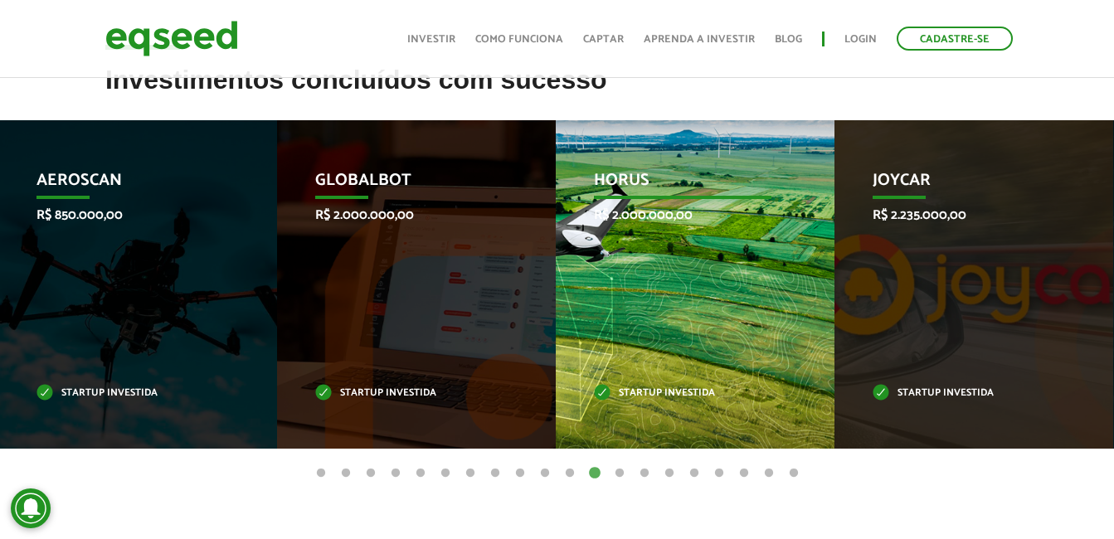
drag, startPoint x: 919, startPoint y: 221, endPoint x: 448, endPoint y: 220, distance: 471.1
click at [594, 220] on p "R$ 2.000.000,00" at bounding box center [682, 215] width 177 height 16
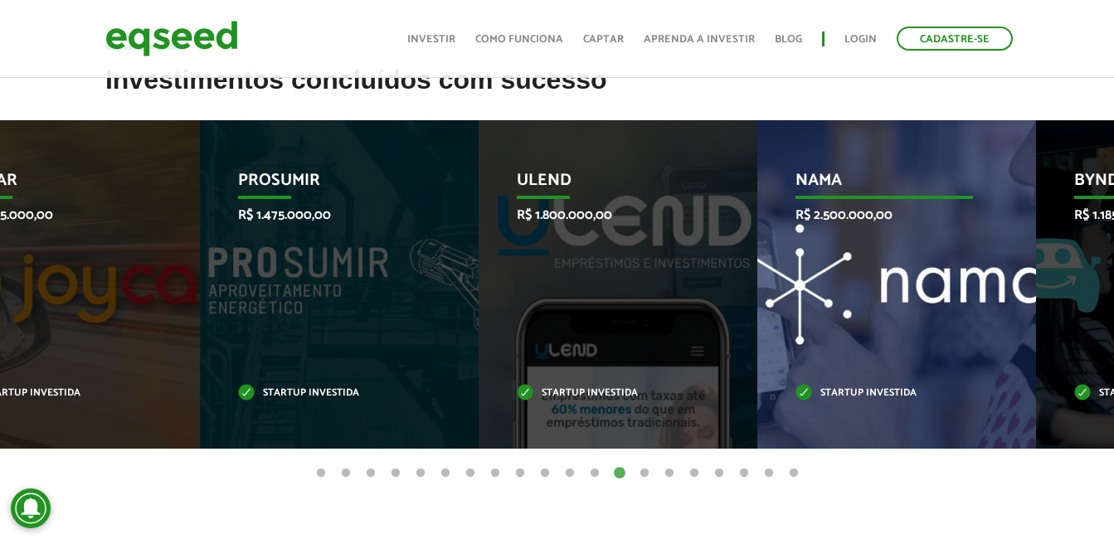
drag, startPoint x: 929, startPoint y: 258, endPoint x: 100, endPoint y: 223, distance: 829.3
click at [757, 230] on div "Nama R$ 2.500.000,00 Startup investida" at bounding box center [884, 284] width 254 height 328
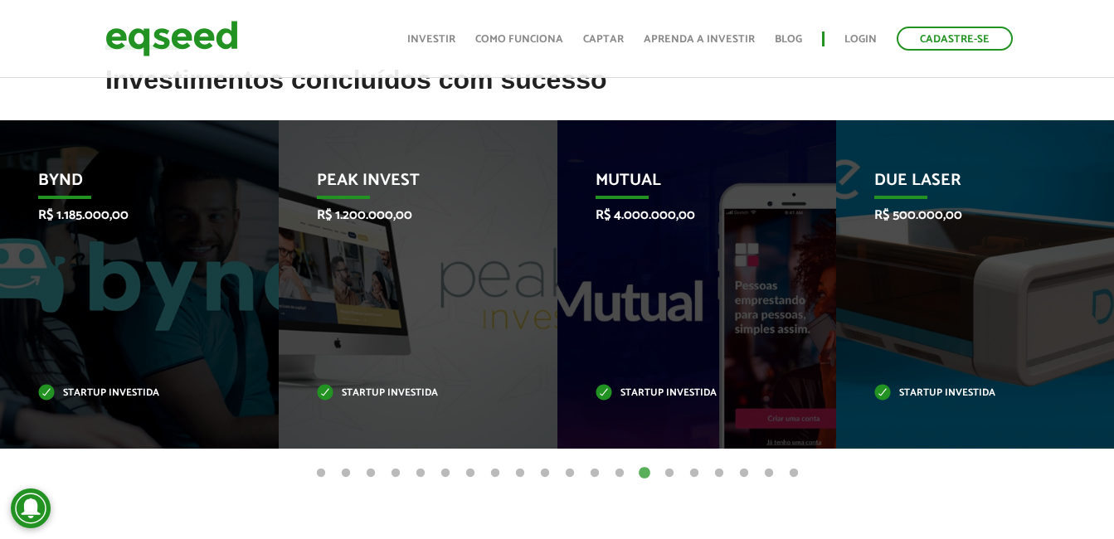
drag, startPoint x: 875, startPoint y: 270, endPoint x: 1129, endPoint y: 288, distance: 254.4
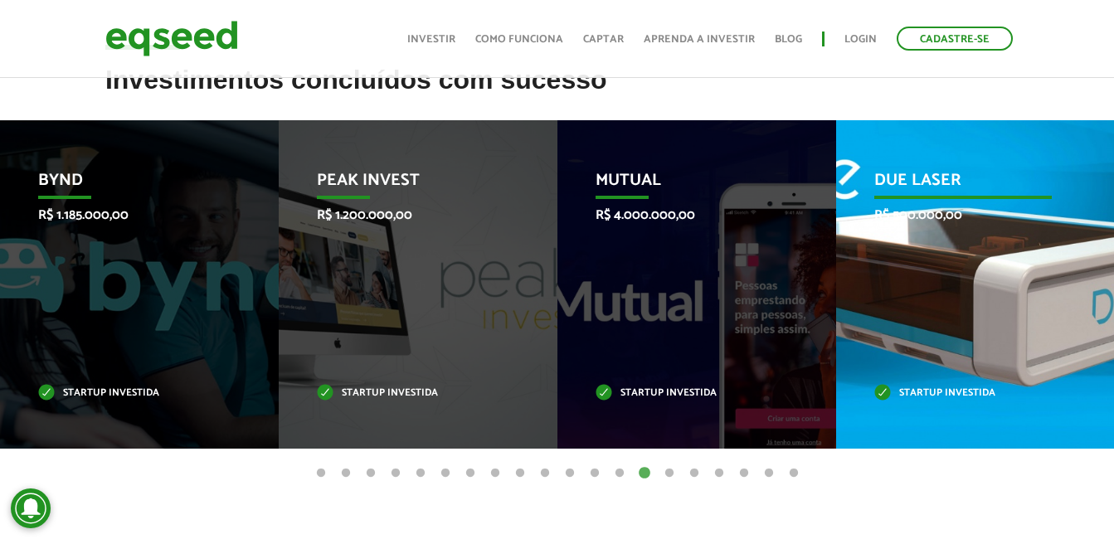
click at [970, 270] on div "Due Laser R$ 500.000,00 Startup investida" at bounding box center [963, 284] width 254 height 328
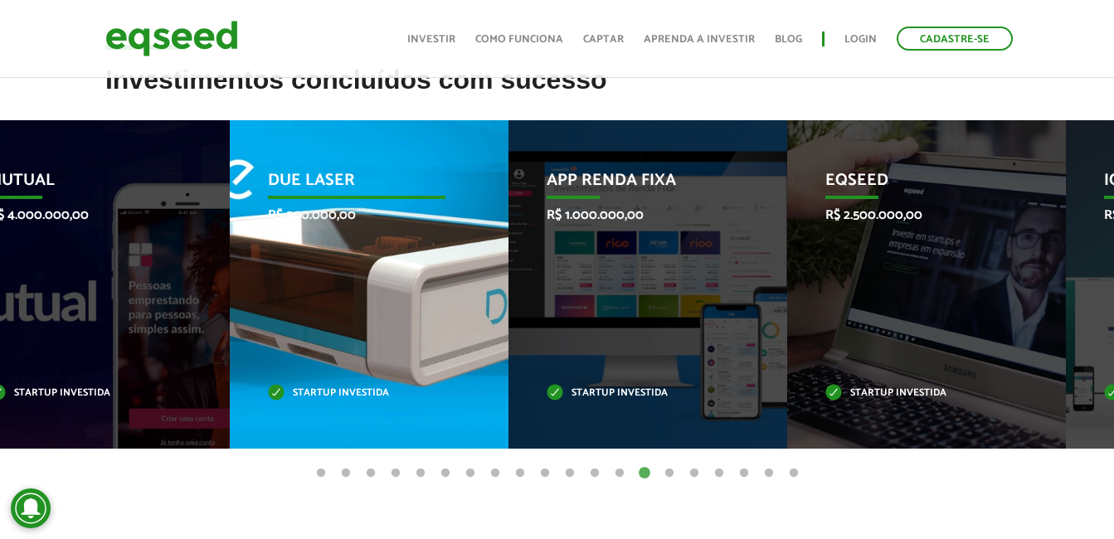
drag, startPoint x: 911, startPoint y: 186, endPoint x: 256, endPoint y: 174, distance: 654.5
click at [270, 174] on p "Due Laser" at bounding box center [356, 185] width 177 height 28
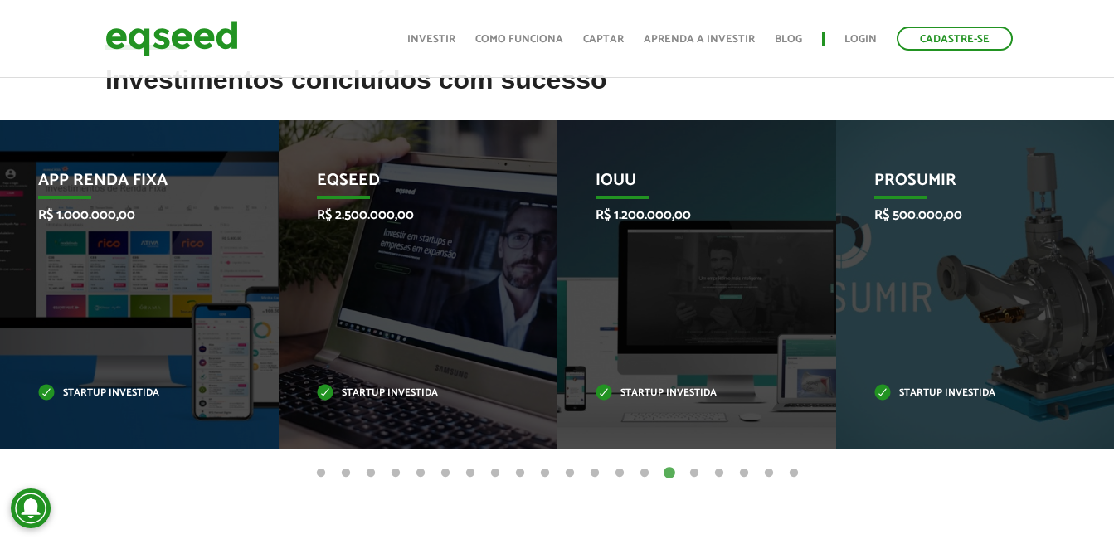
drag, startPoint x: 932, startPoint y: 250, endPoint x: 366, endPoint y: 243, distance: 566.5
click at [836, 246] on div "PROSUMIR R$ 500.000,00 Startup investida" at bounding box center [963, 284] width 254 height 328
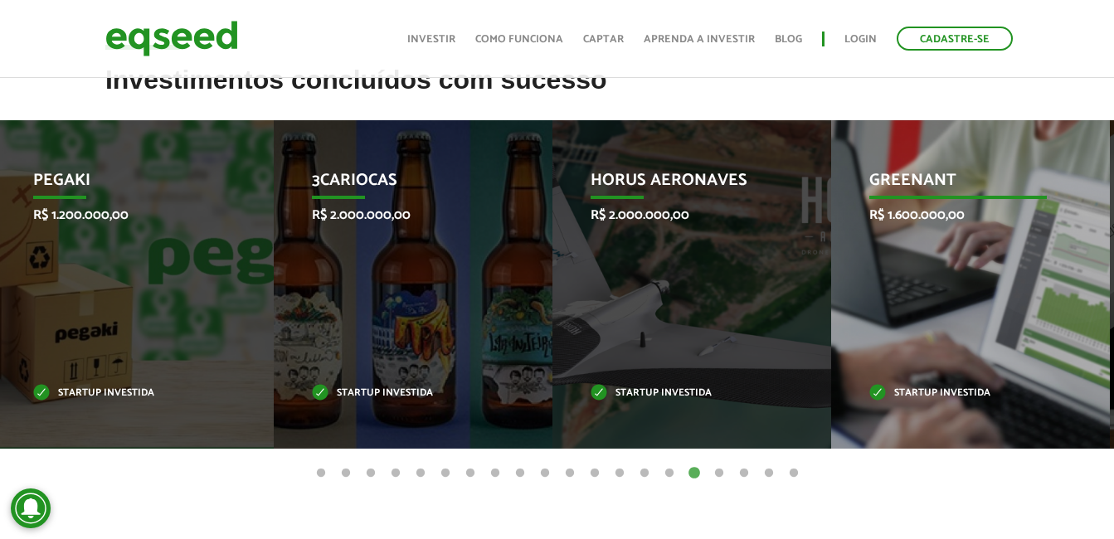
drag, startPoint x: 902, startPoint y: 236, endPoint x: 0, endPoint y: 220, distance: 902.5
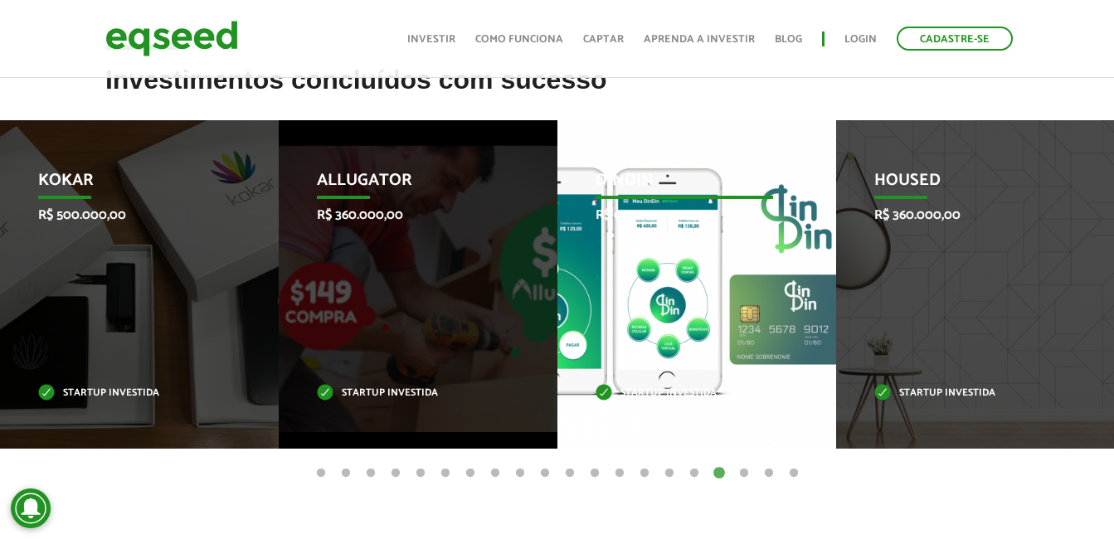
drag, startPoint x: 661, startPoint y: 210, endPoint x: 0, endPoint y: 196, distance: 661.1
click at [557, 213] on div "DinDin R$ 600.000,00 Startup investida" at bounding box center [684, 284] width 254 height 328
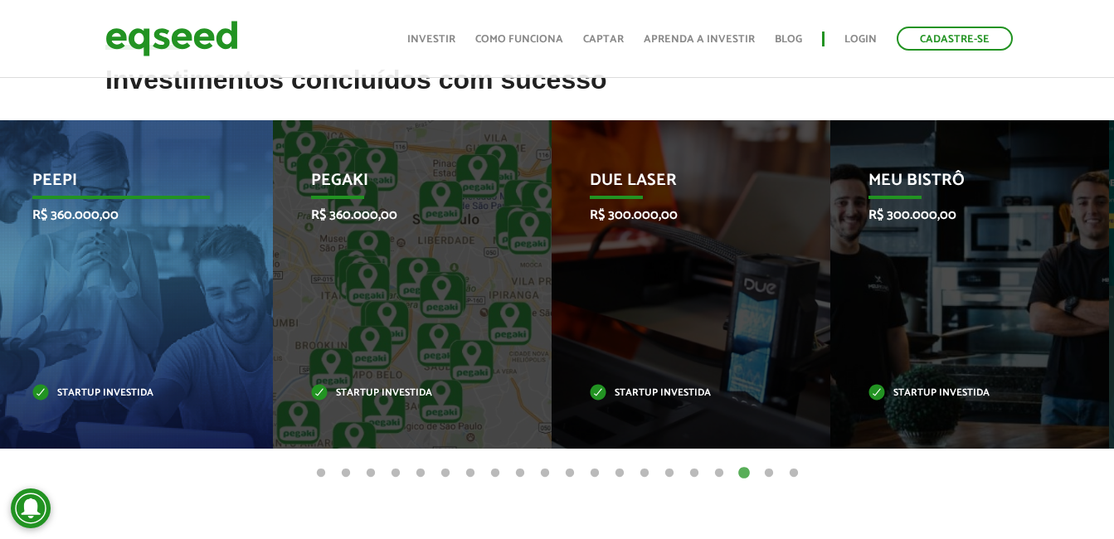
drag, startPoint x: 79, startPoint y: 217, endPoint x: 20, endPoint y: 216, distance: 58.9
click at [63, 221] on p "R$ 360.000,00" at bounding box center [120, 215] width 177 height 16
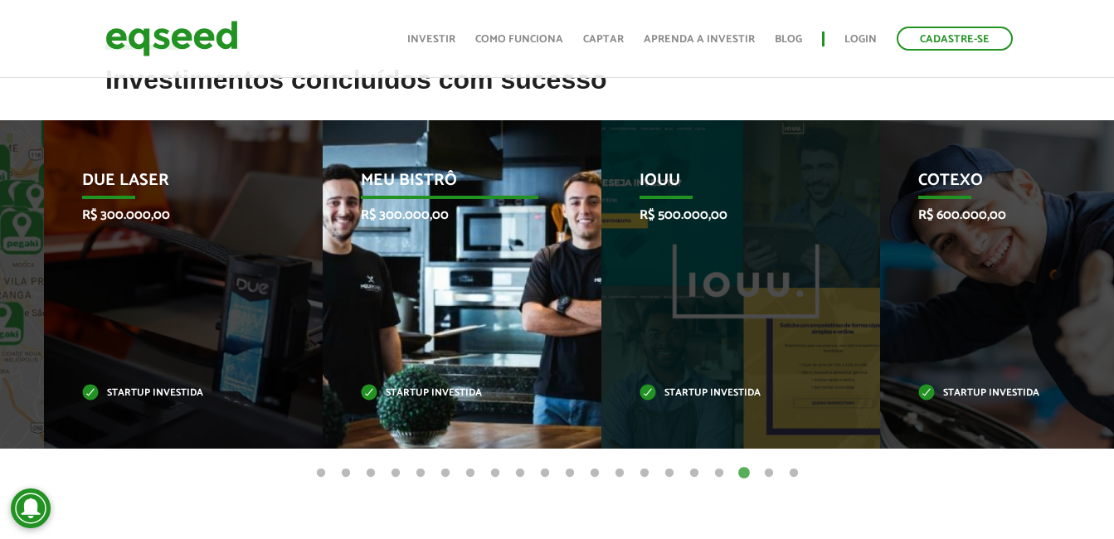
drag, startPoint x: 822, startPoint y: 245, endPoint x: 297, endPoint y: 197, distance: 527.2
click at [421, 216] on div "Meu Bistrô R$ 300.000,00 Startup investida" at bounding box center [450, 284] width 254 height 328
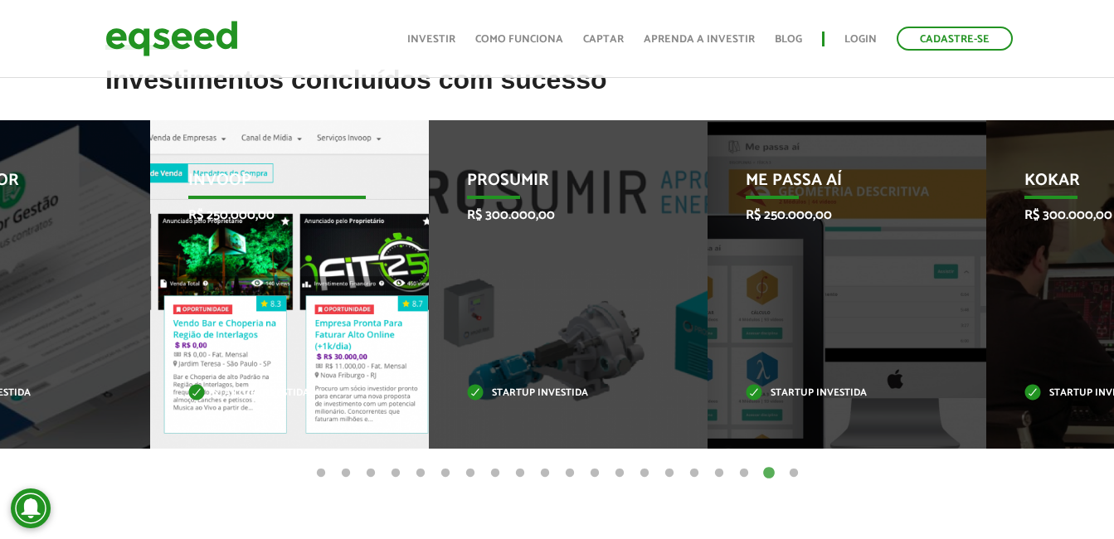
drag, startPoint x: 998, startPoint y: 282, endPoint x: 155, endPoint y: 239, distance: 843.7
click at [200, 245] on div "Invoop R$ 250.000,00 Startup investida" at bounding box center [277, 284] width 254 height 328
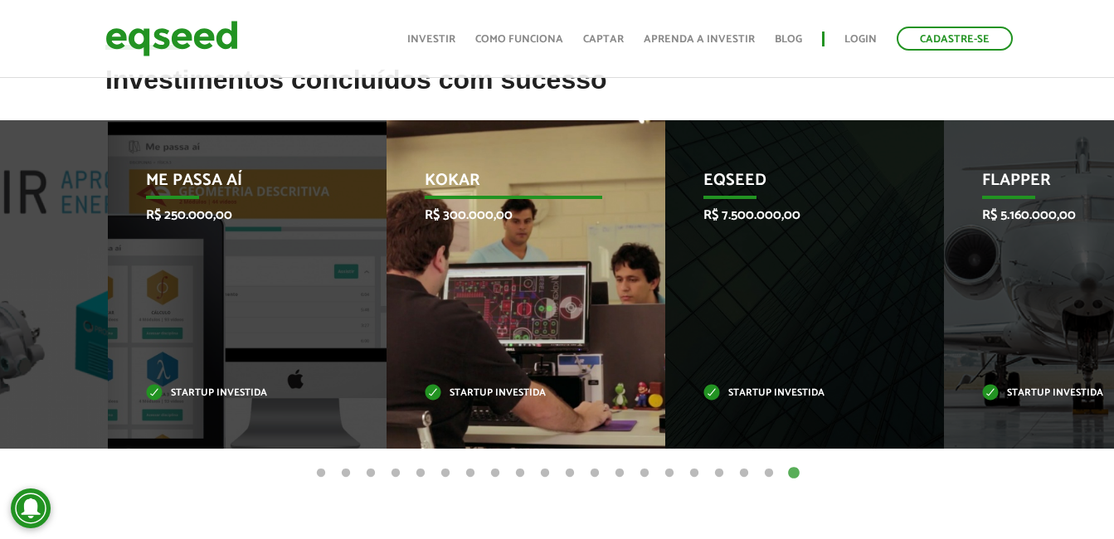
drag, startPoint x: 887, startPoint y: 245, endPoint x: 359, endPoint y: 266, distance: 528.7
click at [405, 266] on div "Kokar R$ 300.000,00 Startup investida" at bounding box center [513, 284] width 254 height 328
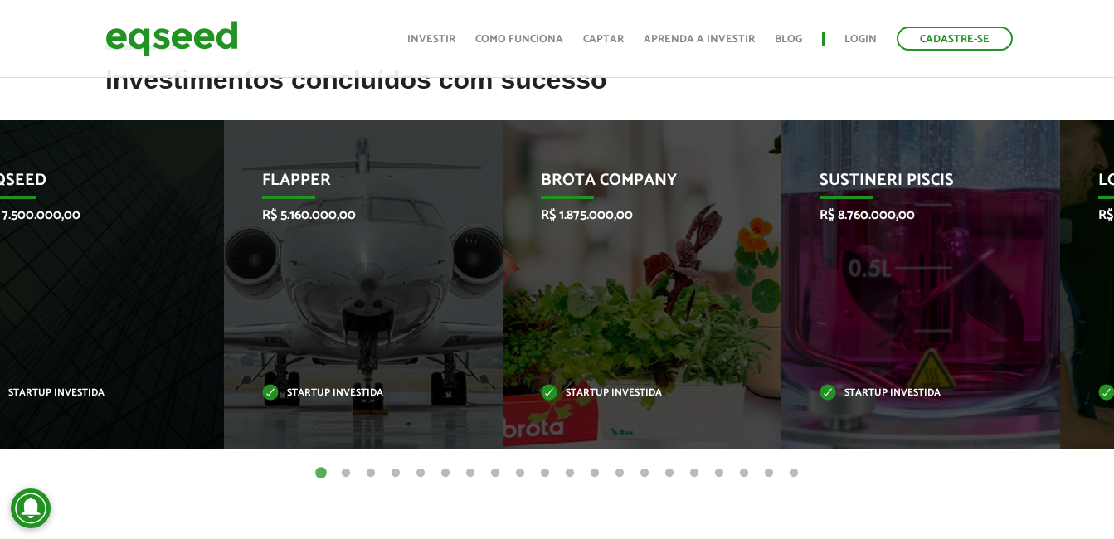
drag, startPoint x: 770, startPoint y: 277, endPoint x: 439, endPoint y: 266, distance: 331.9
click at [503, 268] on div "Brota Company R$ 1.875.000,00 Startup investida" at bounding box center [630, 284] width 254 height 328
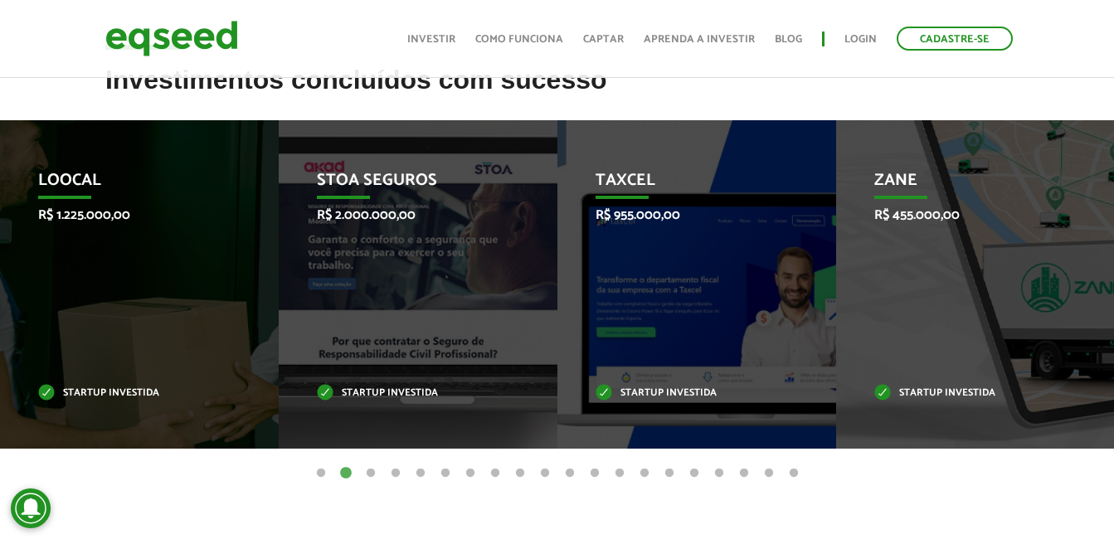
click at [254, 285] on div "Loocal R$ 1.225.000,00 Startup investida" at bounding box center [127, 284] width 254 height 328
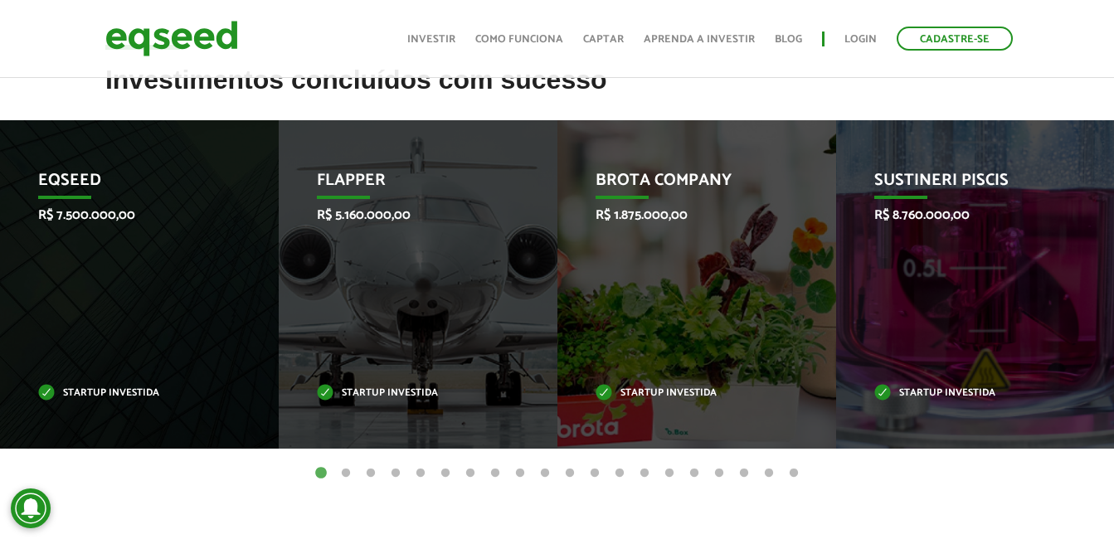
drag, startPoint x: 525, startPoint y: 275, endPoint x: 1125, endPoint y: 291, distance: 600.7
click at [532, 289] on div "Flapper R$ 5.160.000,00 Startup investida" at bounding box center [406, 284] width 254 height 328
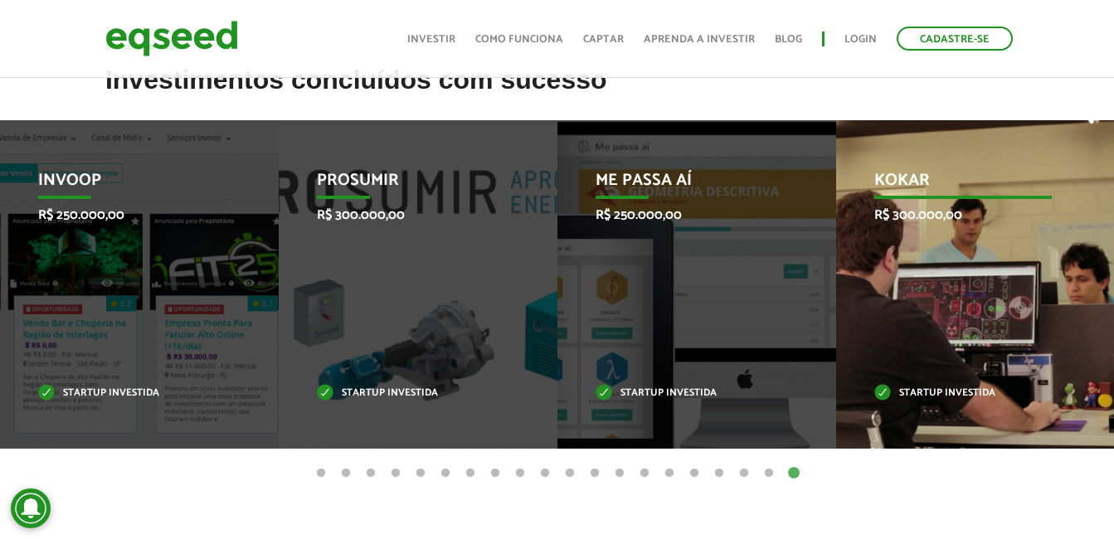
drag, startPoint x: 976, startPoint y: 306, endPoint x: 254, endPoint y: 269, distance: 723.3
click at [836, 283] on div "Kokar R$ 300.000,00 Startup investida" at bounding box center [963, 284] width 254 height 328
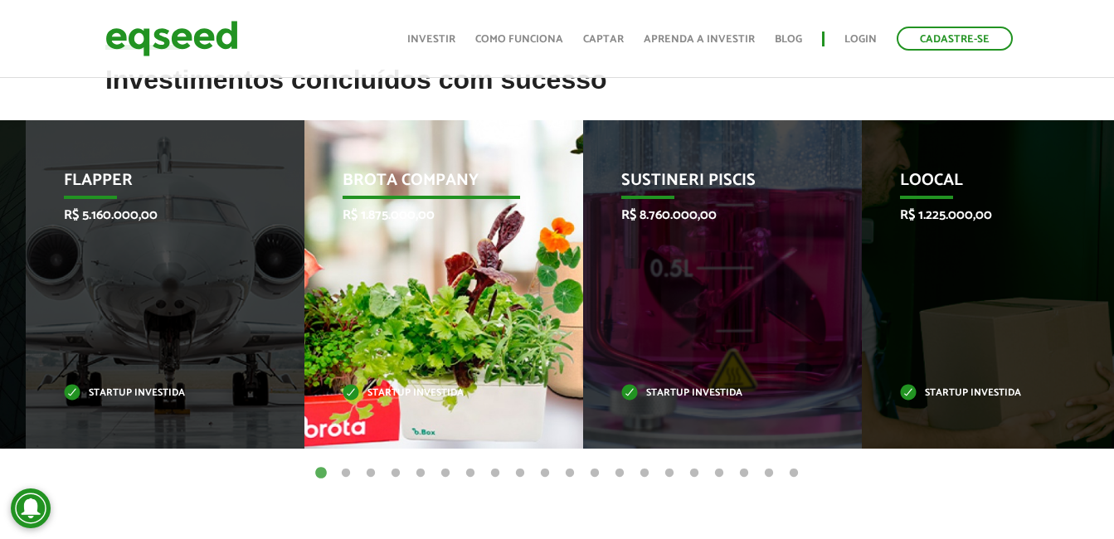
drag, startPoint x: 505, startPoint y: 286, endPoint x: 38, endPoint y: 255, distance: 468.0
click at [304, 257] on div "Brota Company R$ 1.875.000,00 Startup investida" at bounding box center [431, 284] width 254 height 328
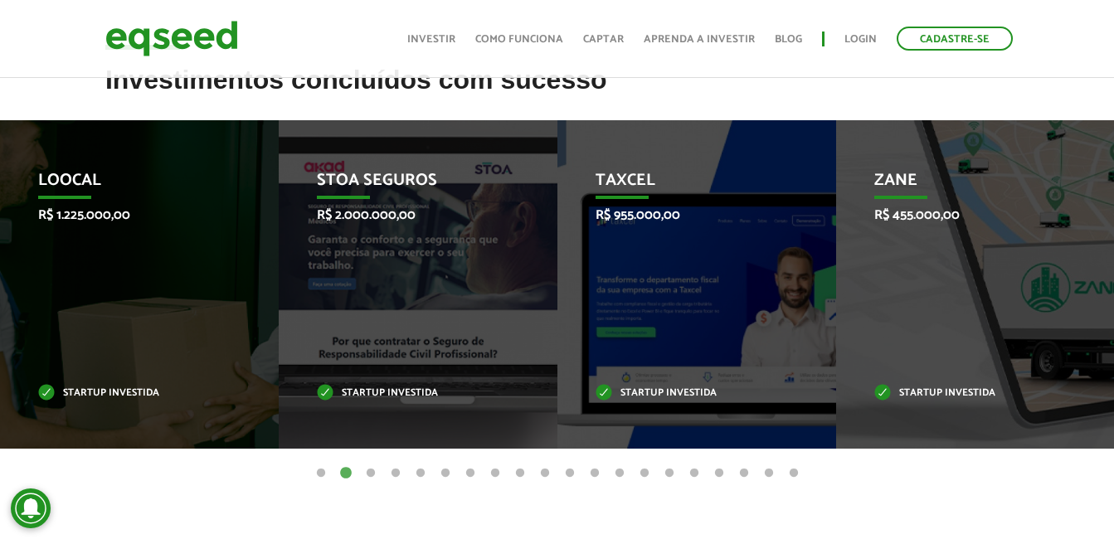
click at [557, 250] on div "Taxcel R$ 955.000,00 Startup investida" at bounding box center [684, 284] width 254 height 328
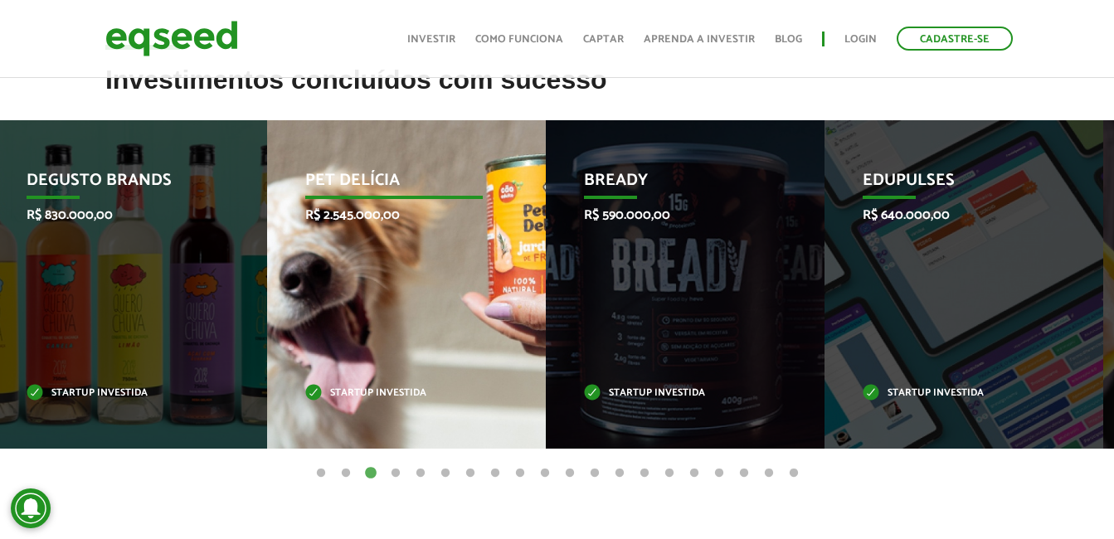
drag, startPoint x: 536, startPoint y: 261, endPoint x: 0, endPoint y: 207, distance: 538.5
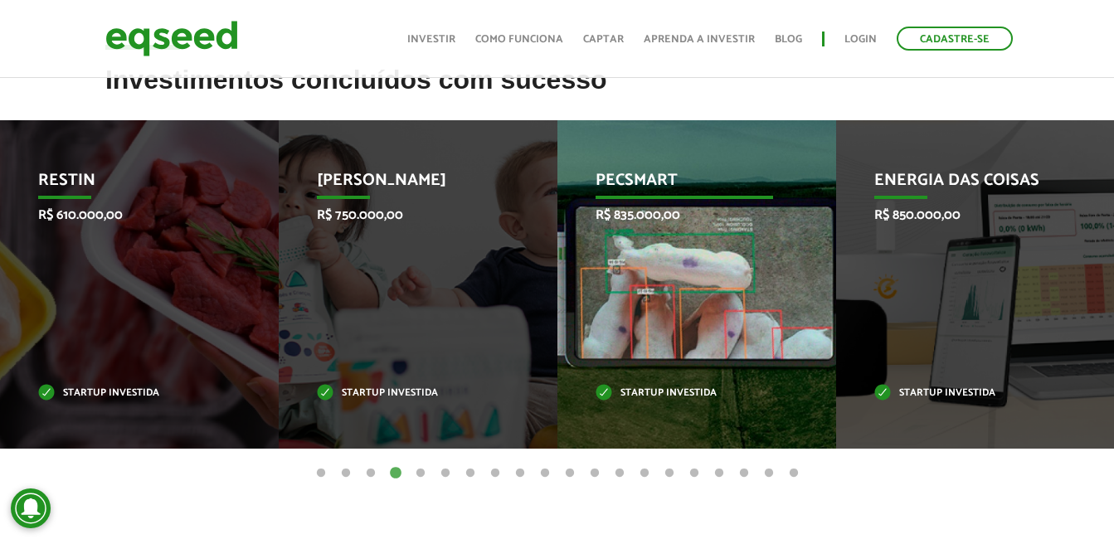
drag, startPoint x: 918, startPoint y: 259, endPoint x: 659, endPoint y: 248, distance: 259.8
click at [836, 259] on div "Energia das Coisas R$ 850.000,00 Startup investida" at bounding box center [963, 284] width 254 height 328
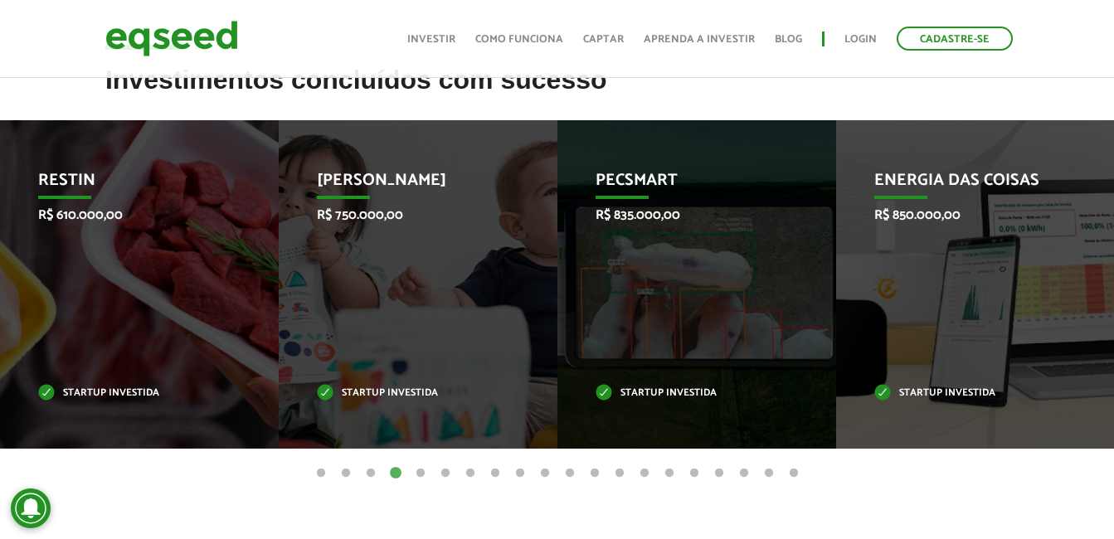
drag, startPoint x: 539, startPoint y: 271, endPoint x: 258, endPoint y: 268, distance: 281.2
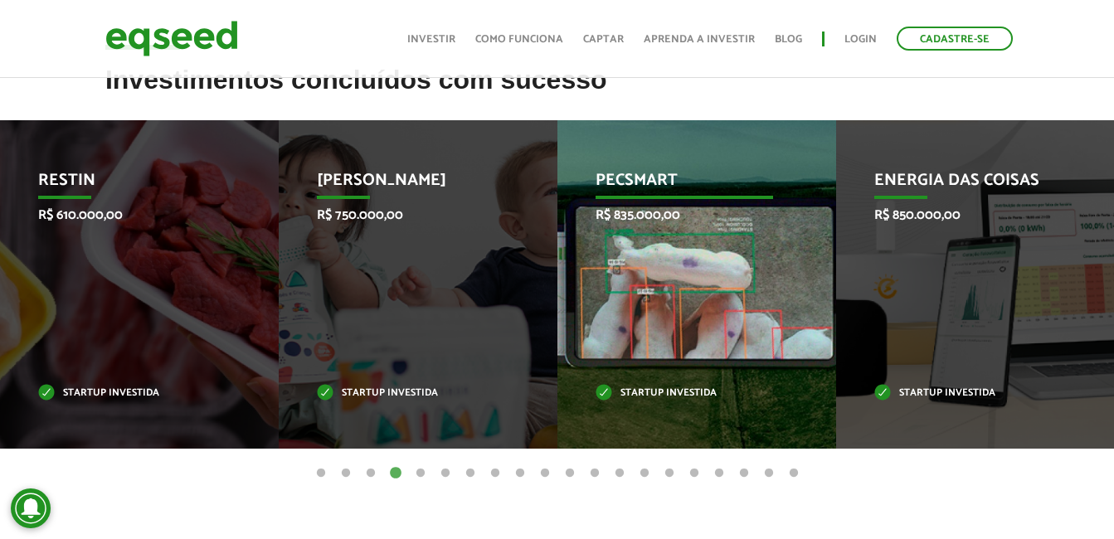
drag, startPoint x: 651, startPoint y: 265, endPoint x: 210, endPoint y: 247, distance: 441.6
click at [557, 250] on div "Pecsmart R$ 835.000,00 Startup investida" at bounding box center [684, 284] width 254 height 328
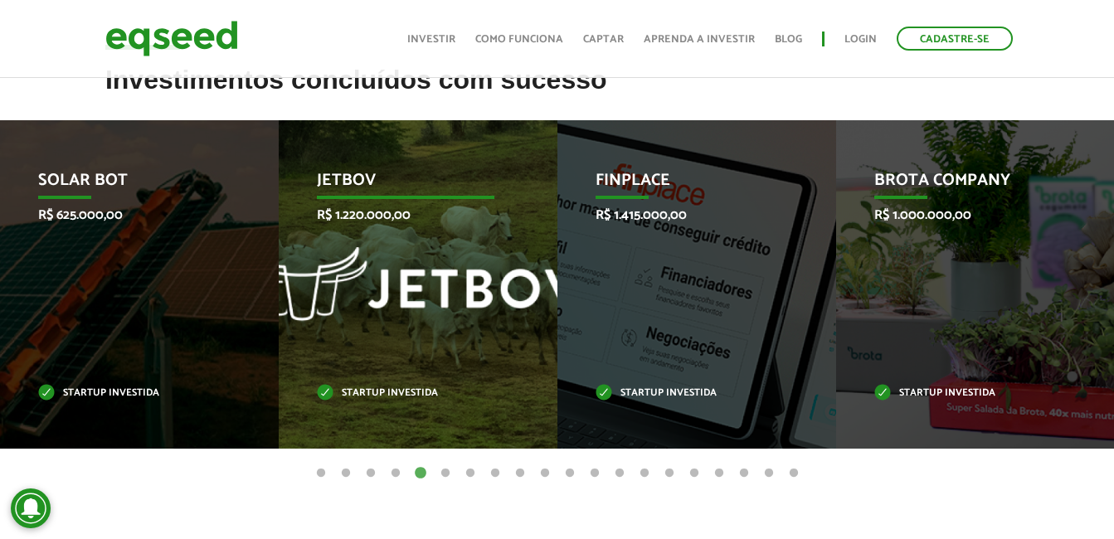
click at [398, 256] on div "JetBov R$ 1.220.000,00 Startup investida" at bounding box center [406, 284] width 254 height 328
click at [372, 223] on p "R$ 1.220.000,00" at bounding box center [405, 215] width 177 height 16
click at [369, 195] on p "JetBov" at bounding box center [405, 185] width 177 height 28
click at [366, 183] on p "JetBov" at bounding box center [405, 185] width 177 height 28
click at [411, 323] on div "JetBov R$ 1.220.000,00 Startup investida" at bounding box center [405, 284] width 254 height 328
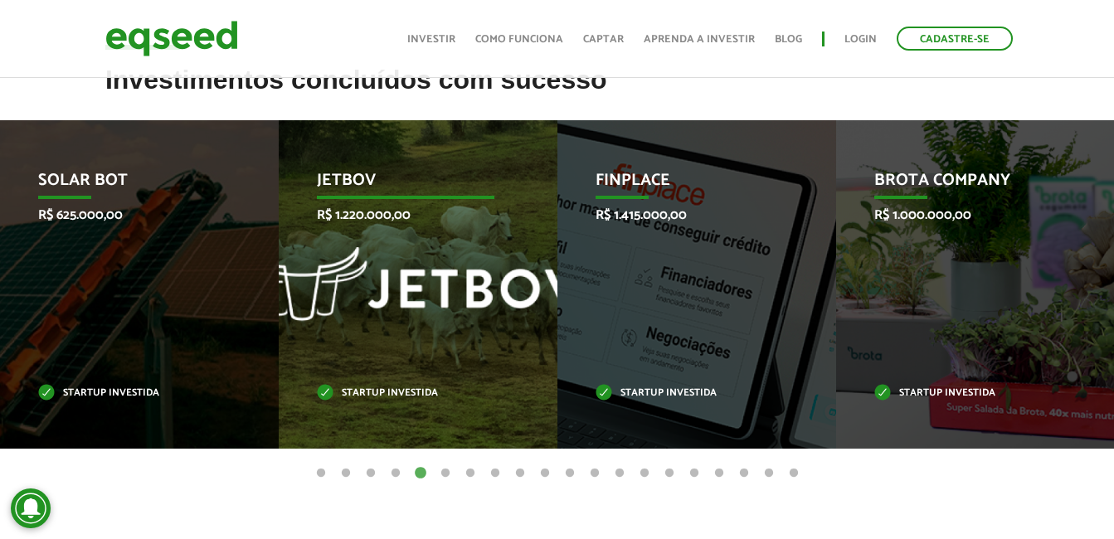
click at [401, 347] on div "JetBov R$ 1.220.000,00 Startup investida" at bounding box center [406, 284] width 254 height 328
click at [398, 352] on div "JetBov R$ 1.220.000,00 Startup investida" at bounding box center [406, 284] width 254 height 328
click at [400, 347] on div "JetBov R$ 1.220.000,00 Startup investida" at bounding box center [406, 284] width 254 height 328
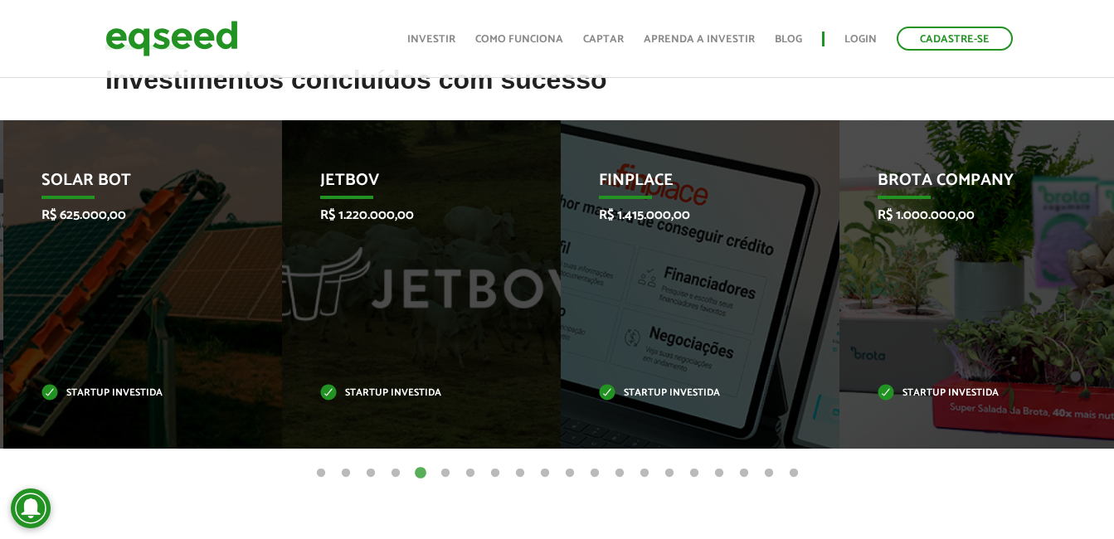
drag, startPoint x: 135, startPoint y: 238, endPoint x: 1125, endPoint y: 209, distance: 990.7
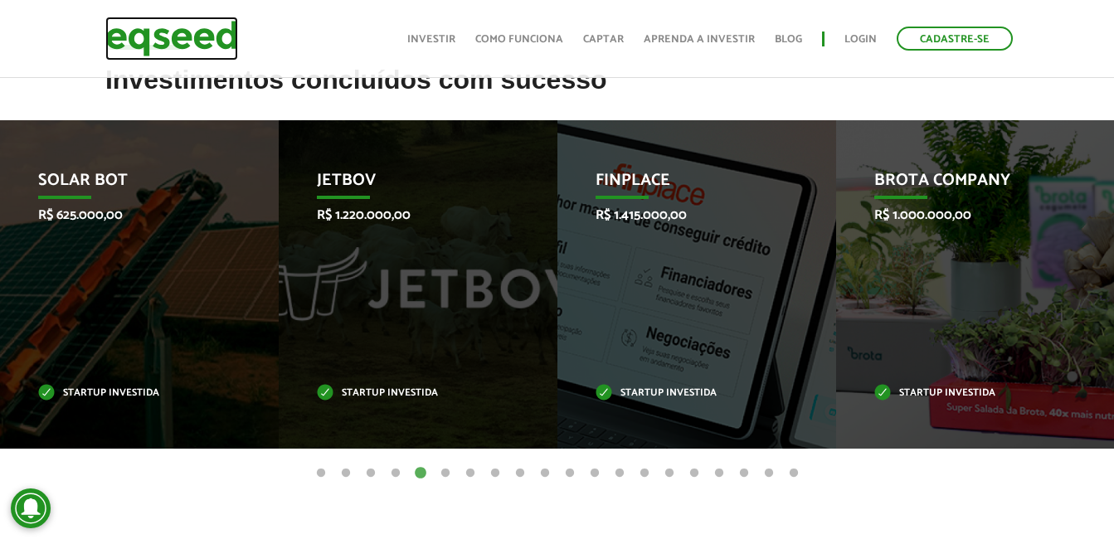
click at [182, 32] on img at bounding box center [171, 39] width 133 height 44
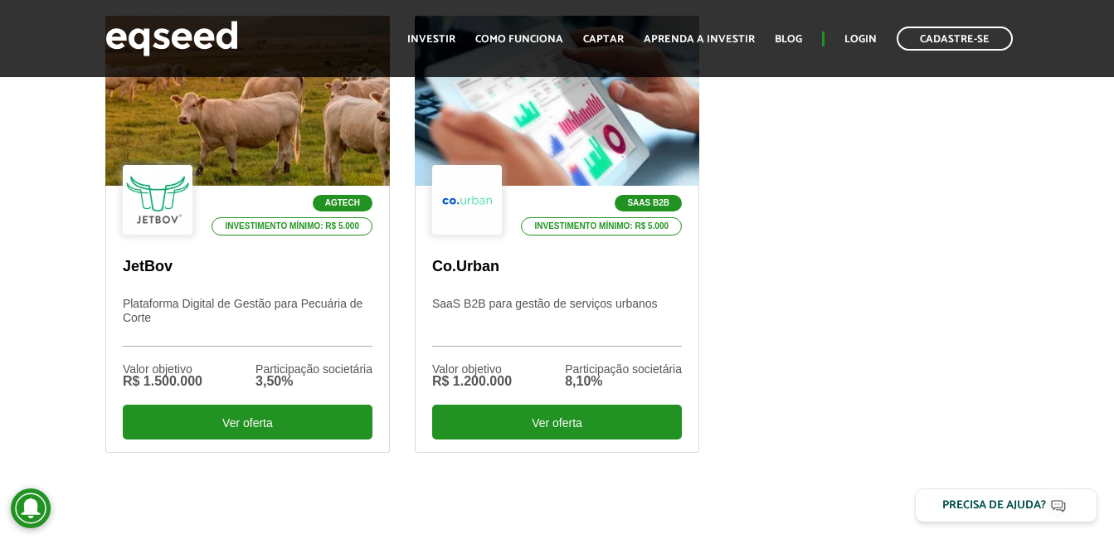
scroll to position [995, 0]
